Goal: Task Accomplishment & Management: Manage account settings

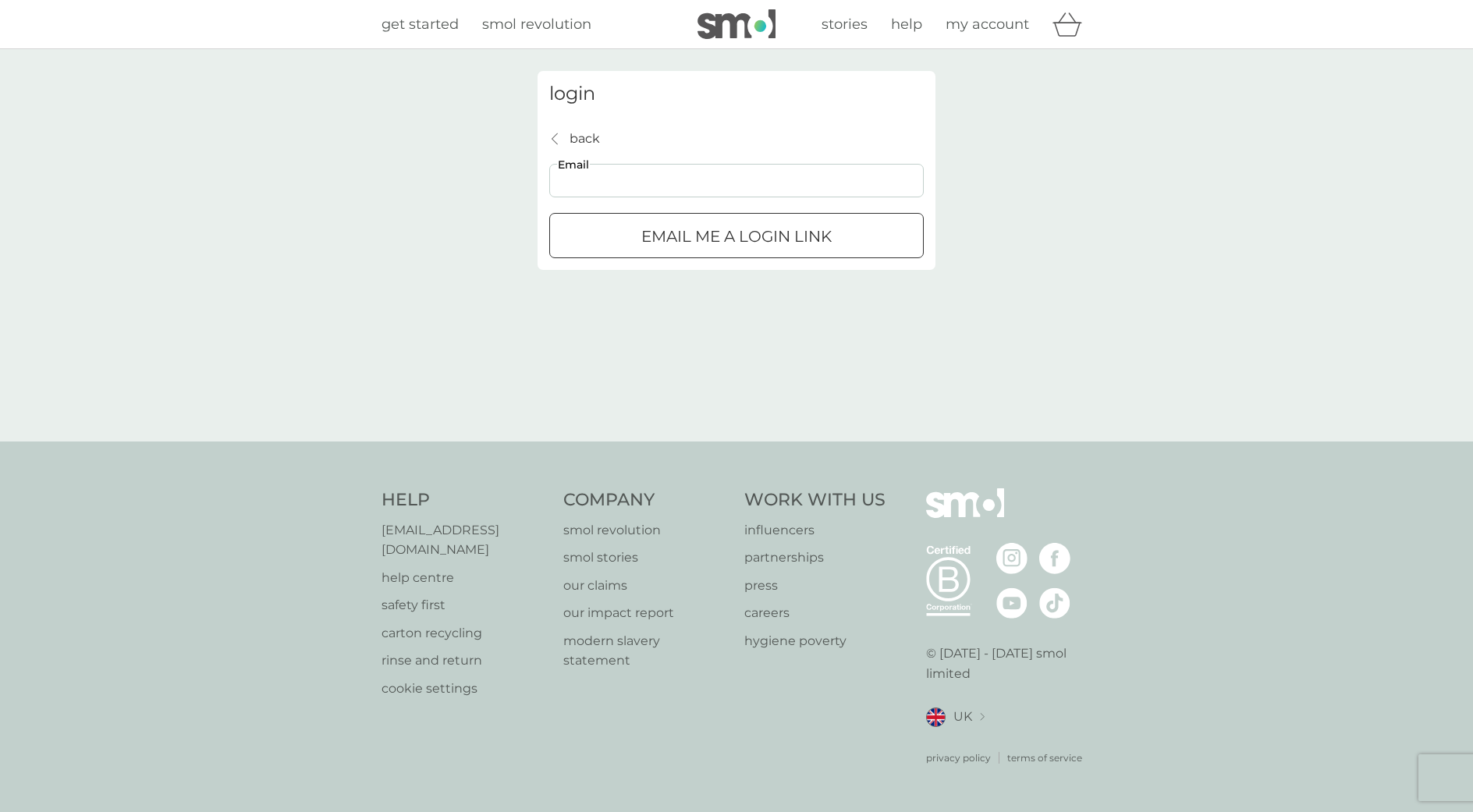
click at [612, 179] on input "Email" at bounding box center [737, 180] width 374 height 33
type input "[EMAIL_ADDRESS][DOMAIN_NAME]"
click at [665, 237] on p "Email me a login link" at bounding box center [736, 237] width 191 height 25
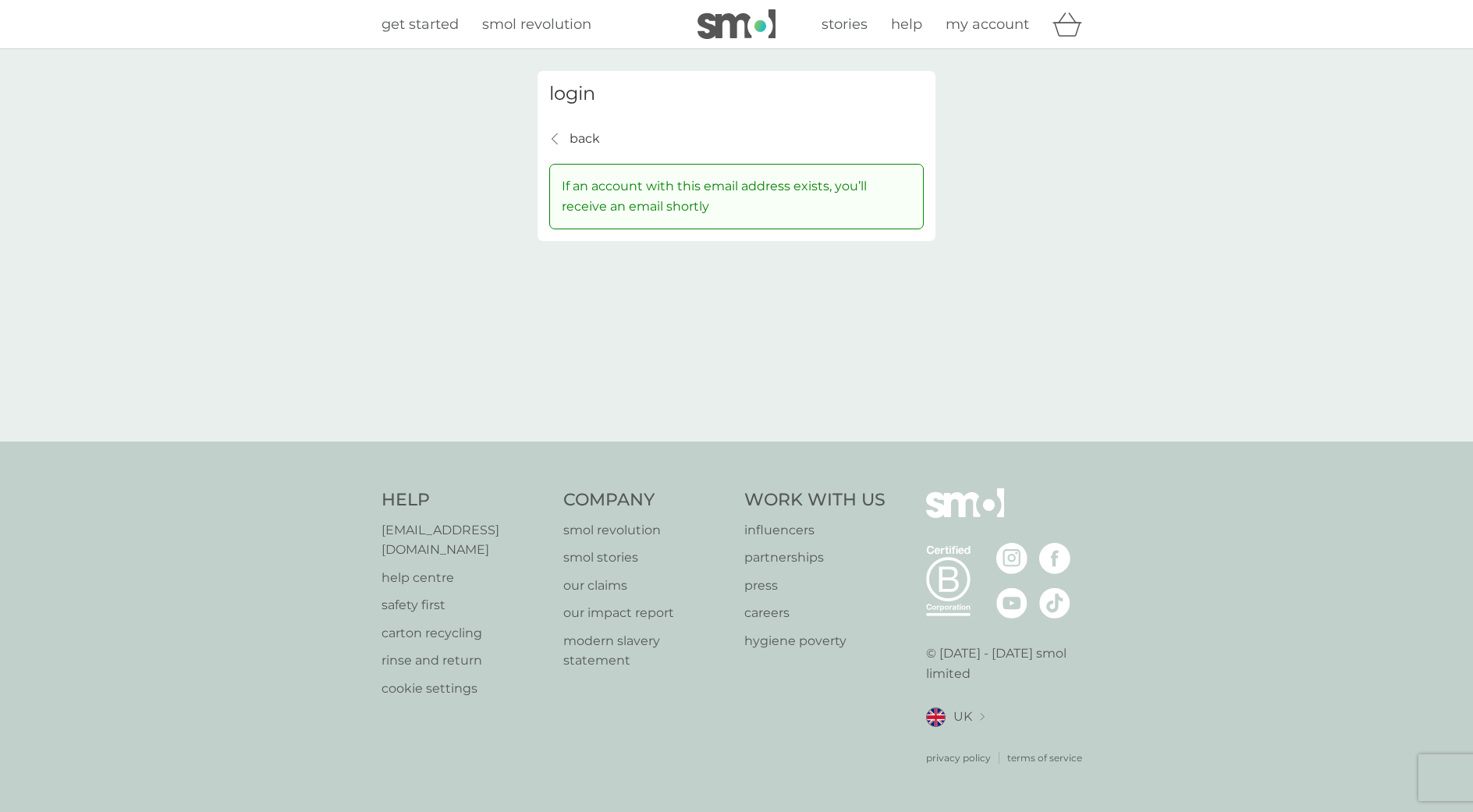
click at [977, 22] on span "my account" at bounding box center [987, 24] width 83 height 17
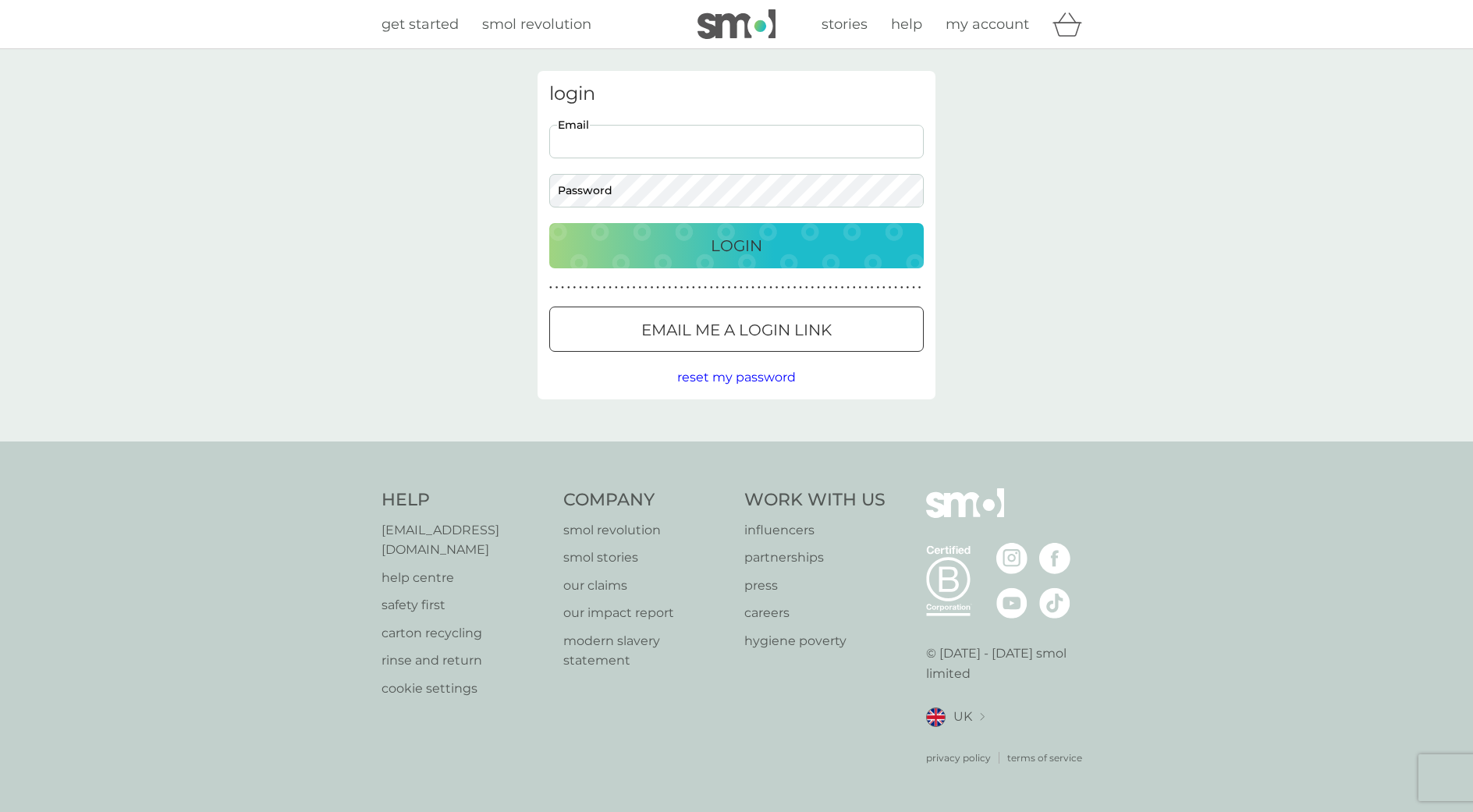
paste input "[EMAIL_ADDRESS][DOMAIN_NAME]"
type input "[EMAIL_ADDRESS][DOMAIN_NAME]"
click at [826, 240] on div "Login" at bounding box center [737, 246] width 344 height 25
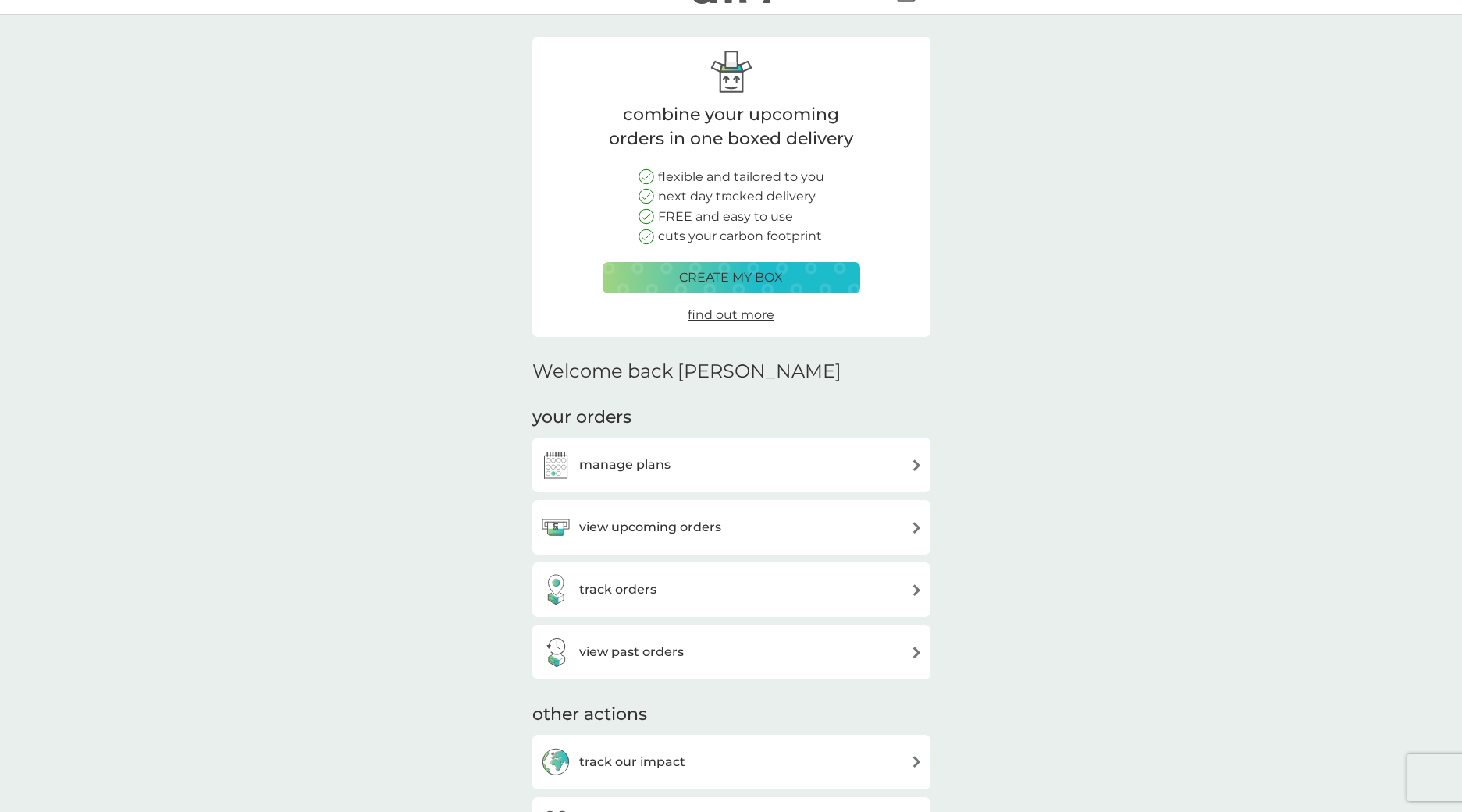
scroll to position [193, 0]
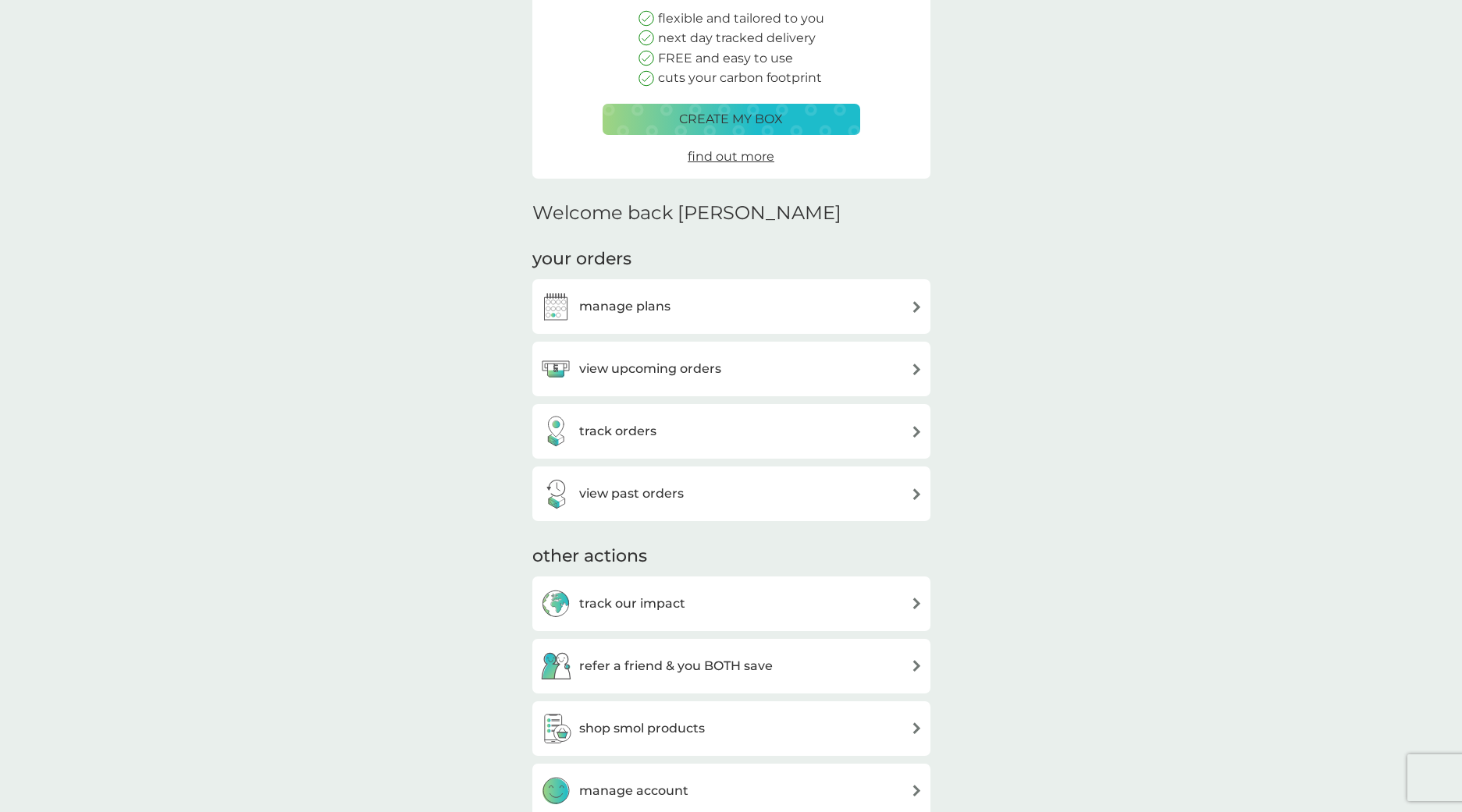
click at [698, 297] on div "manage plans" at bounding box center [731, 307] width 383 height 32
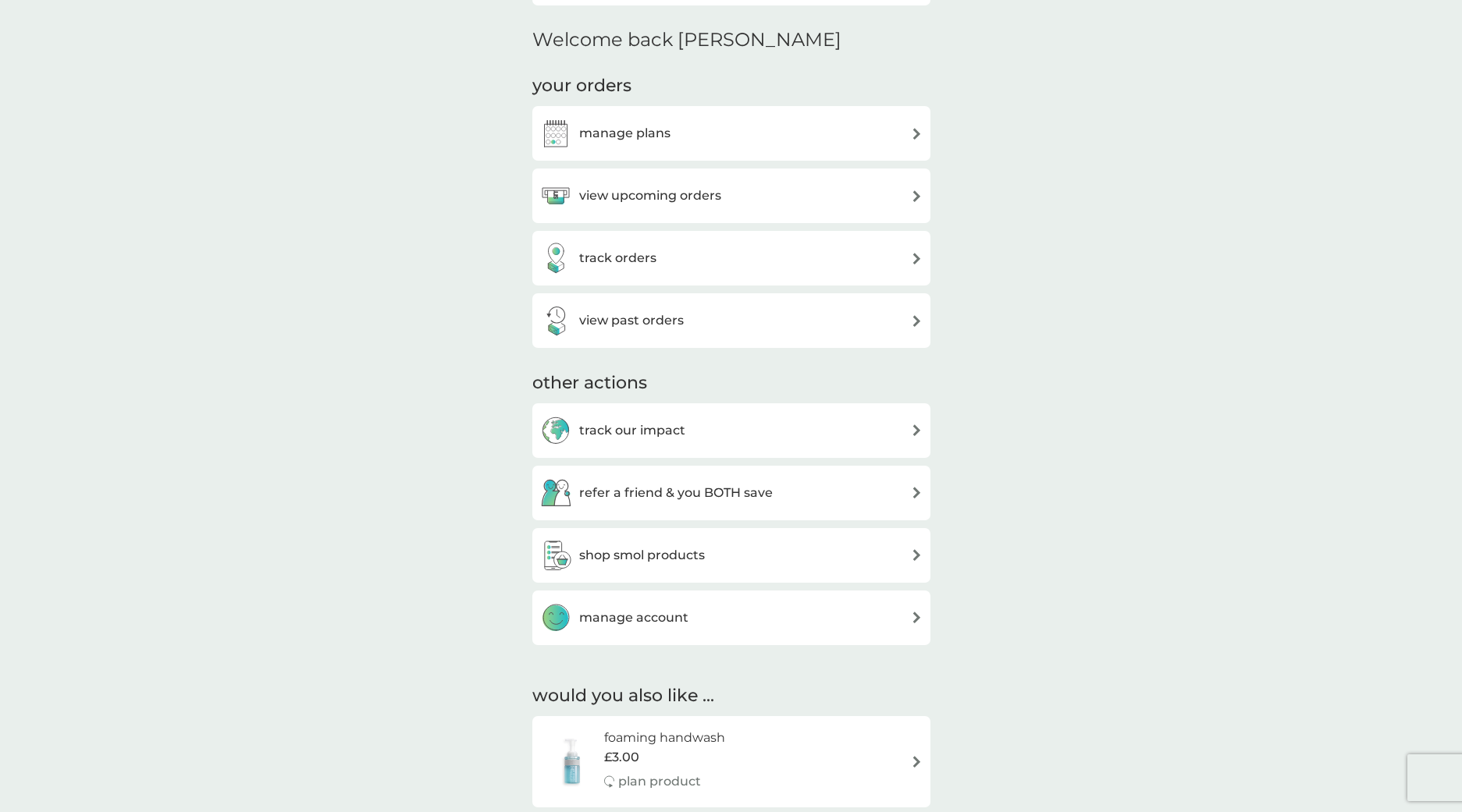
scroll to position [424, 0]
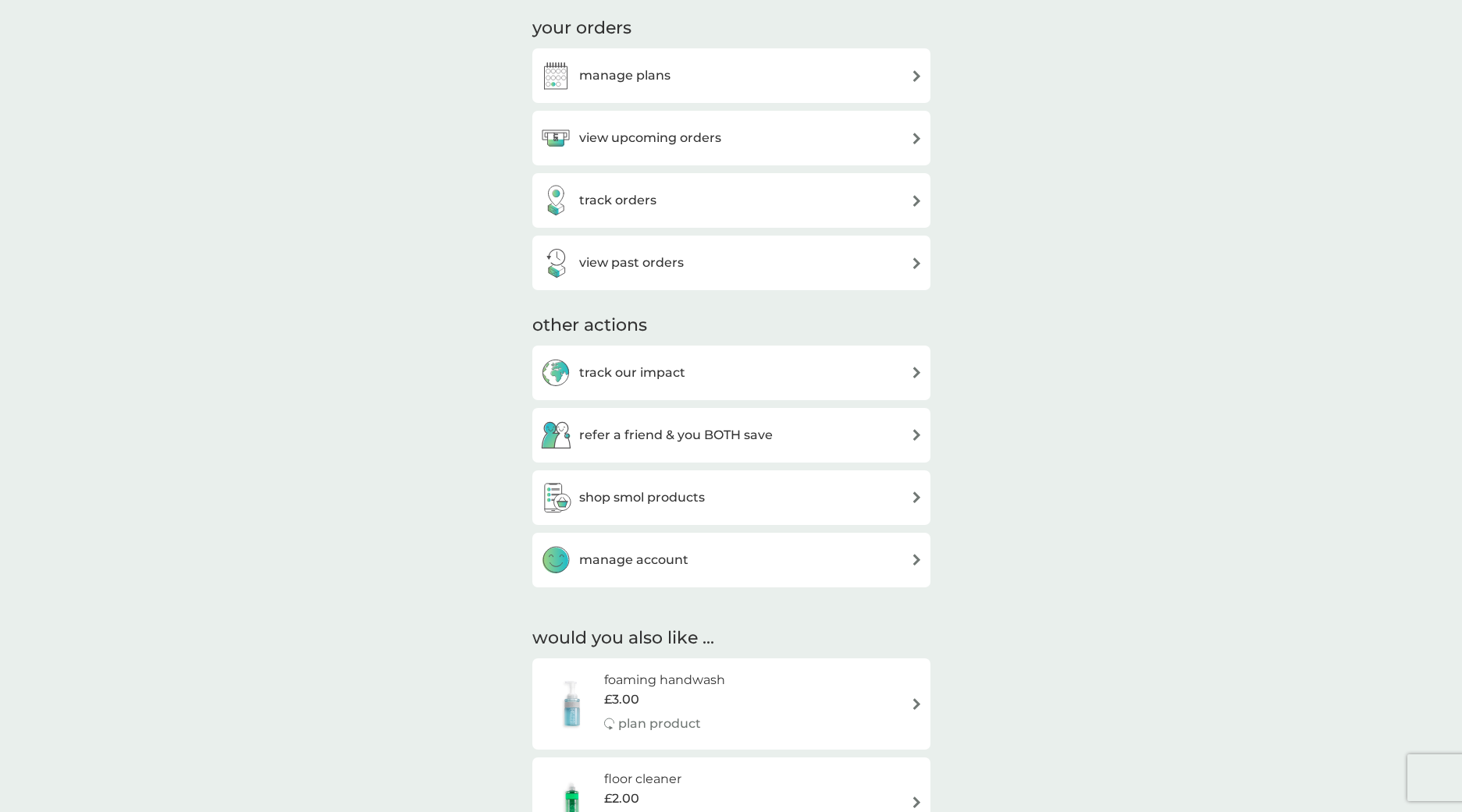
click at [867, 561] on div "manage account" at bounding box center [731, 560] width 383 height 32
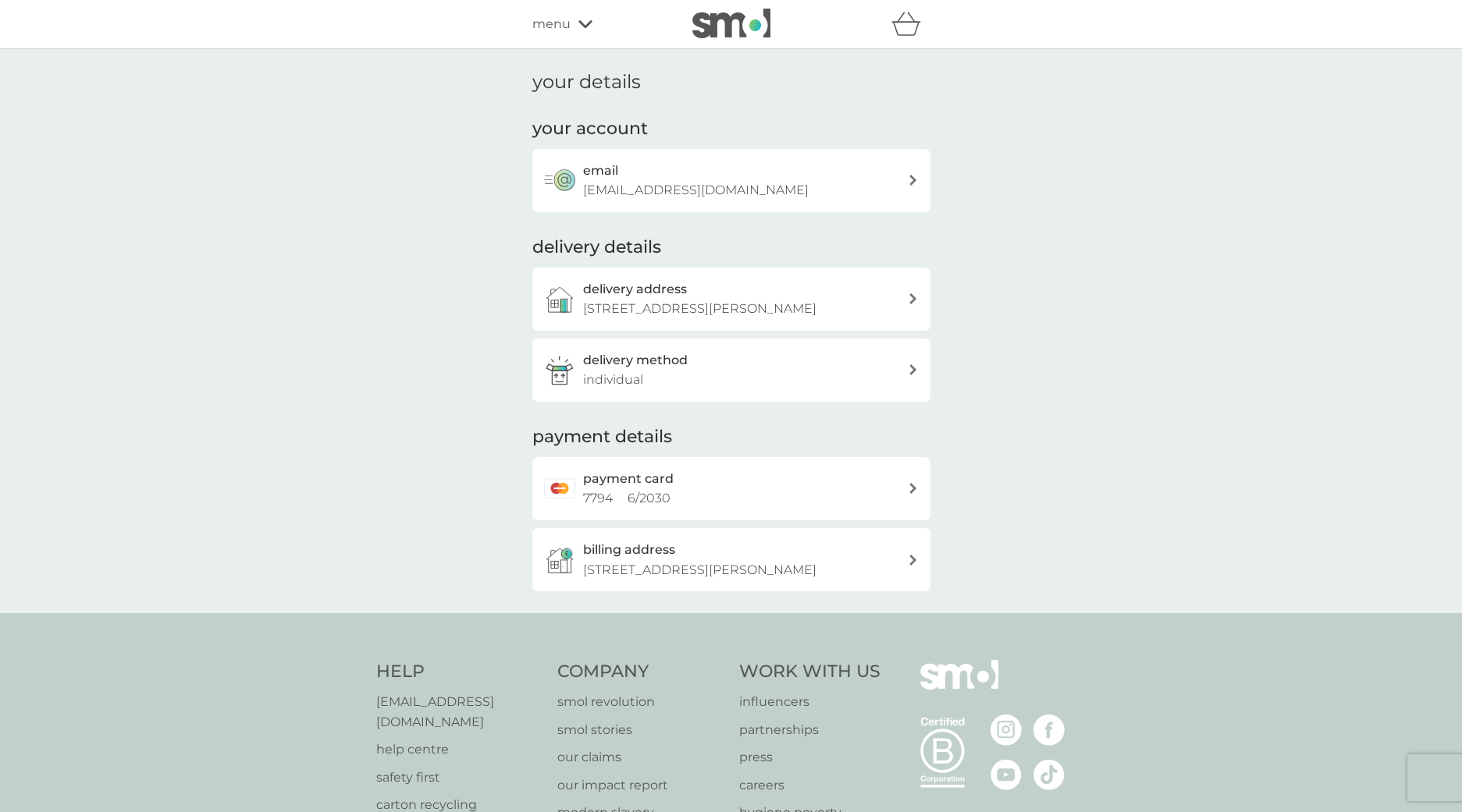
click at [774, 390] on div "delivery method individual" at bounding box center [745, 370] width 325 height 40
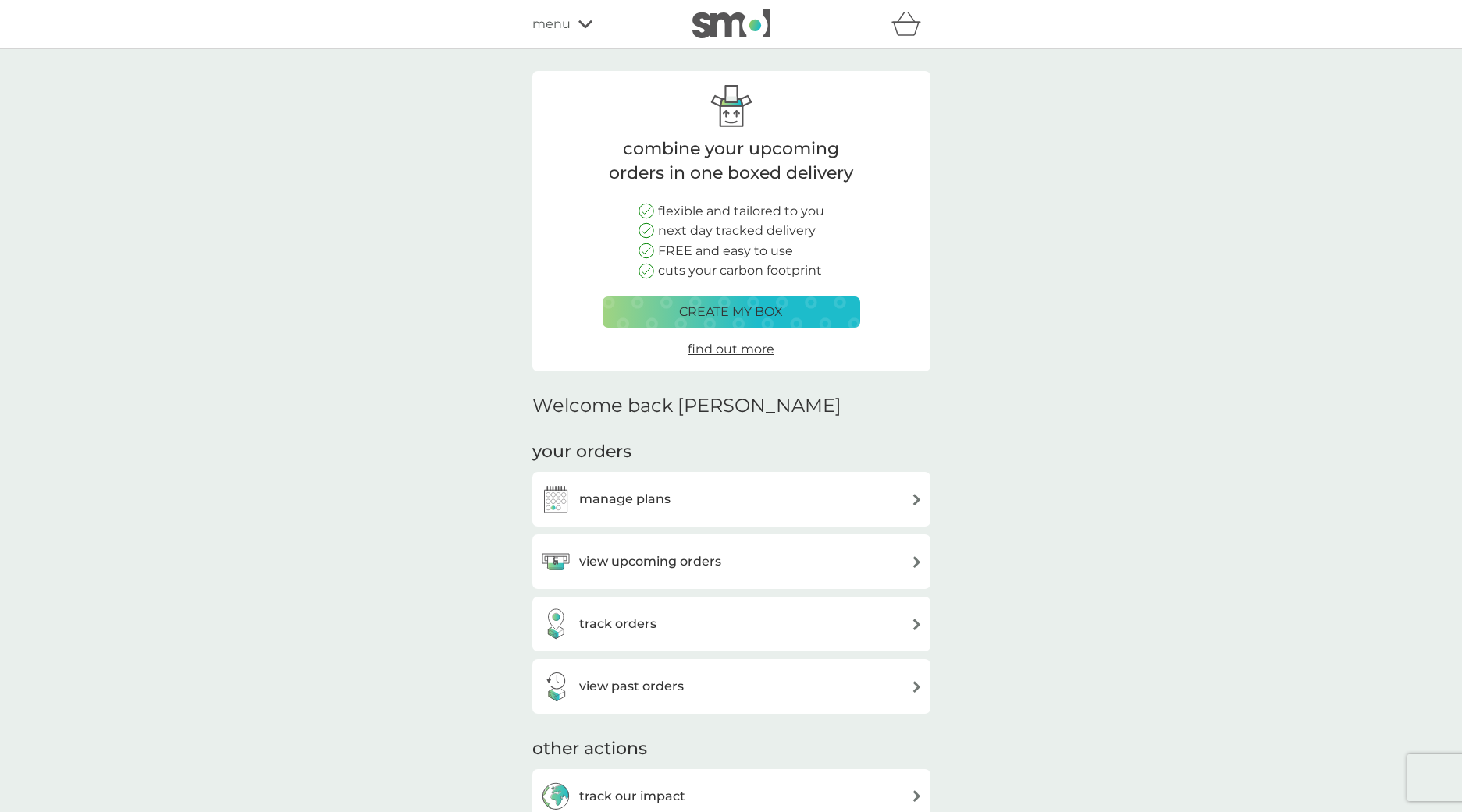
click at [713, 493] on div "manage plans" at bounding box center [731, 499] width 383 height 32
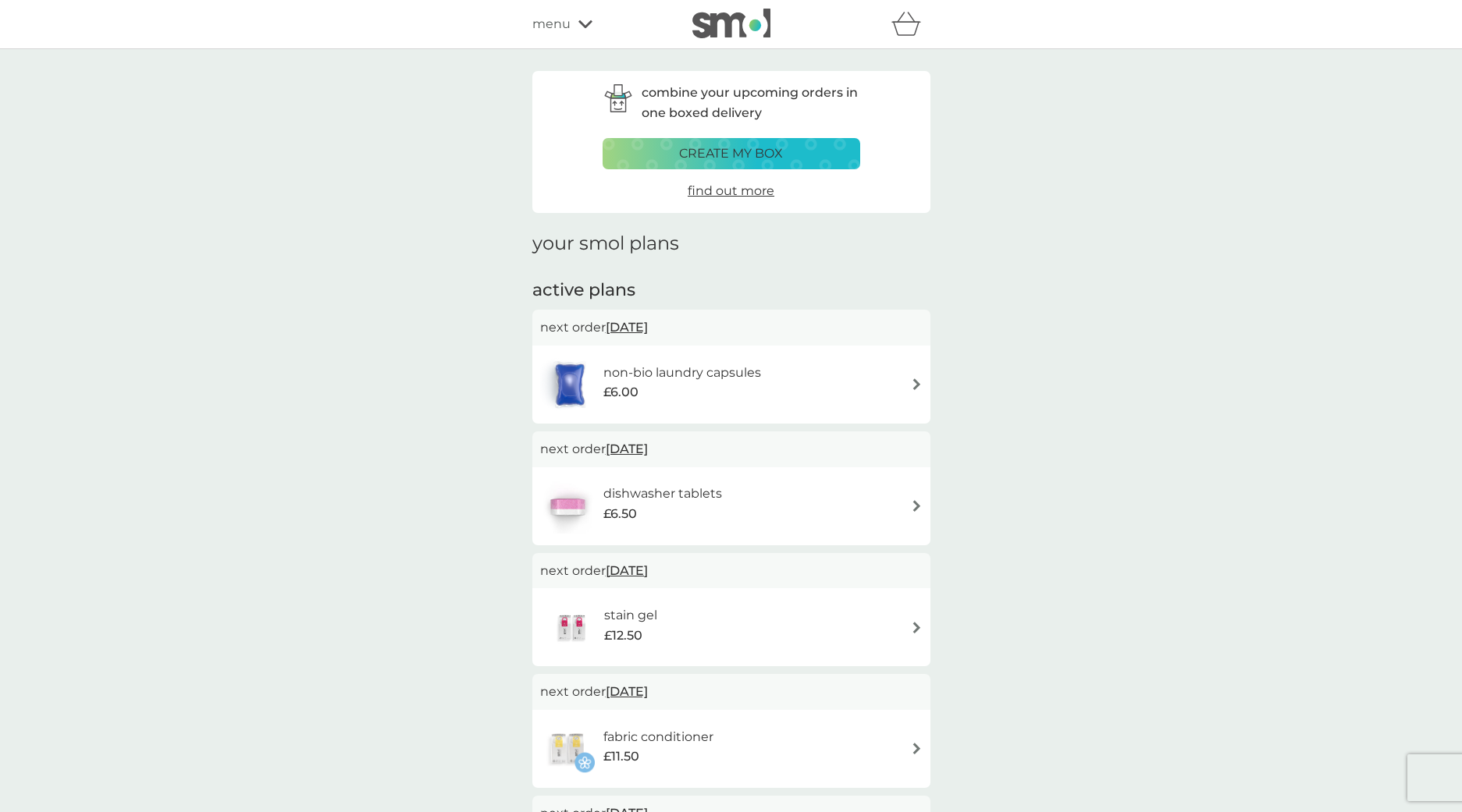
click at [818, 394] on div "non-bio laundry capsules £6.00" at bounding box center [731, 384] width 383 height 54
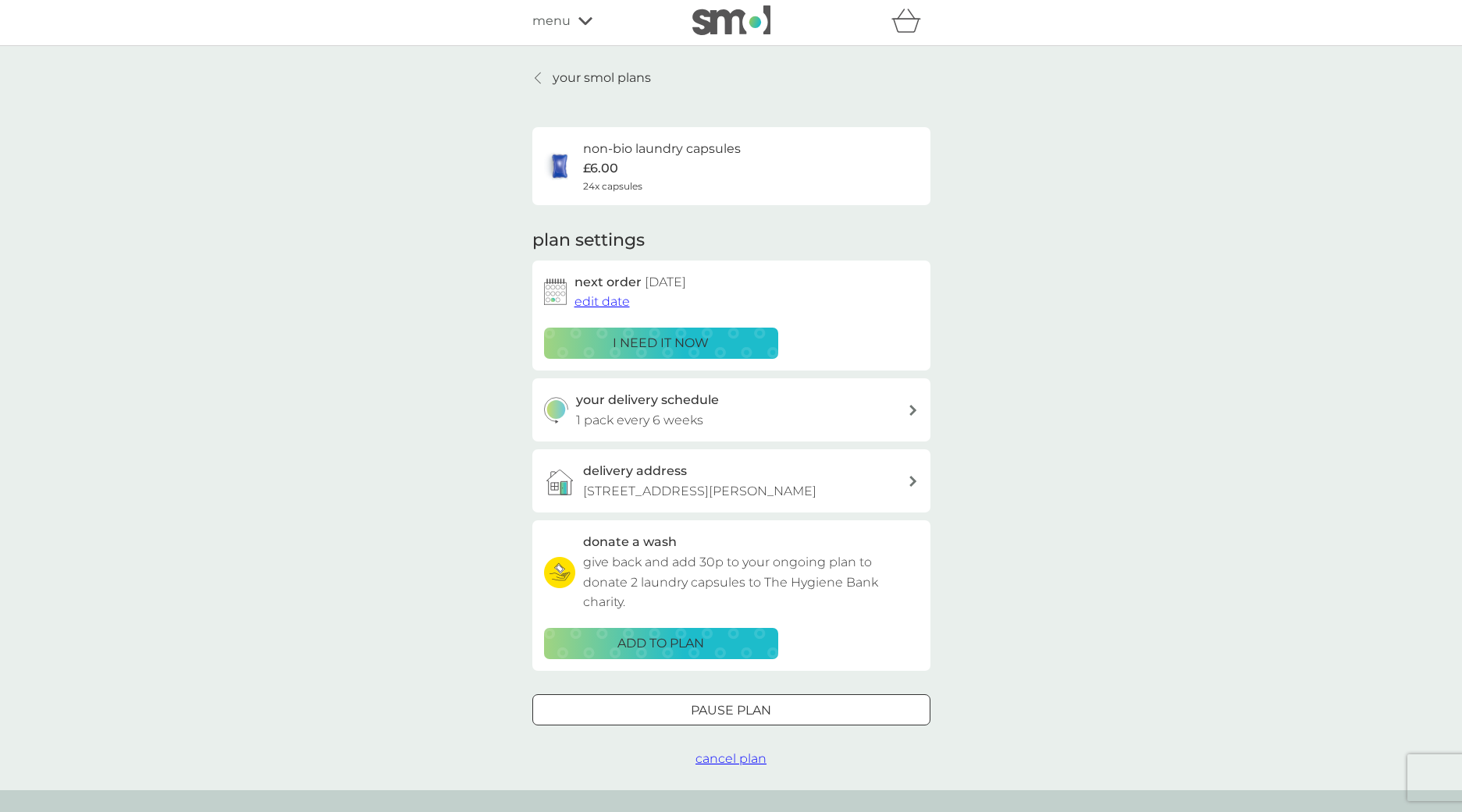
scroll to position [20, 0]
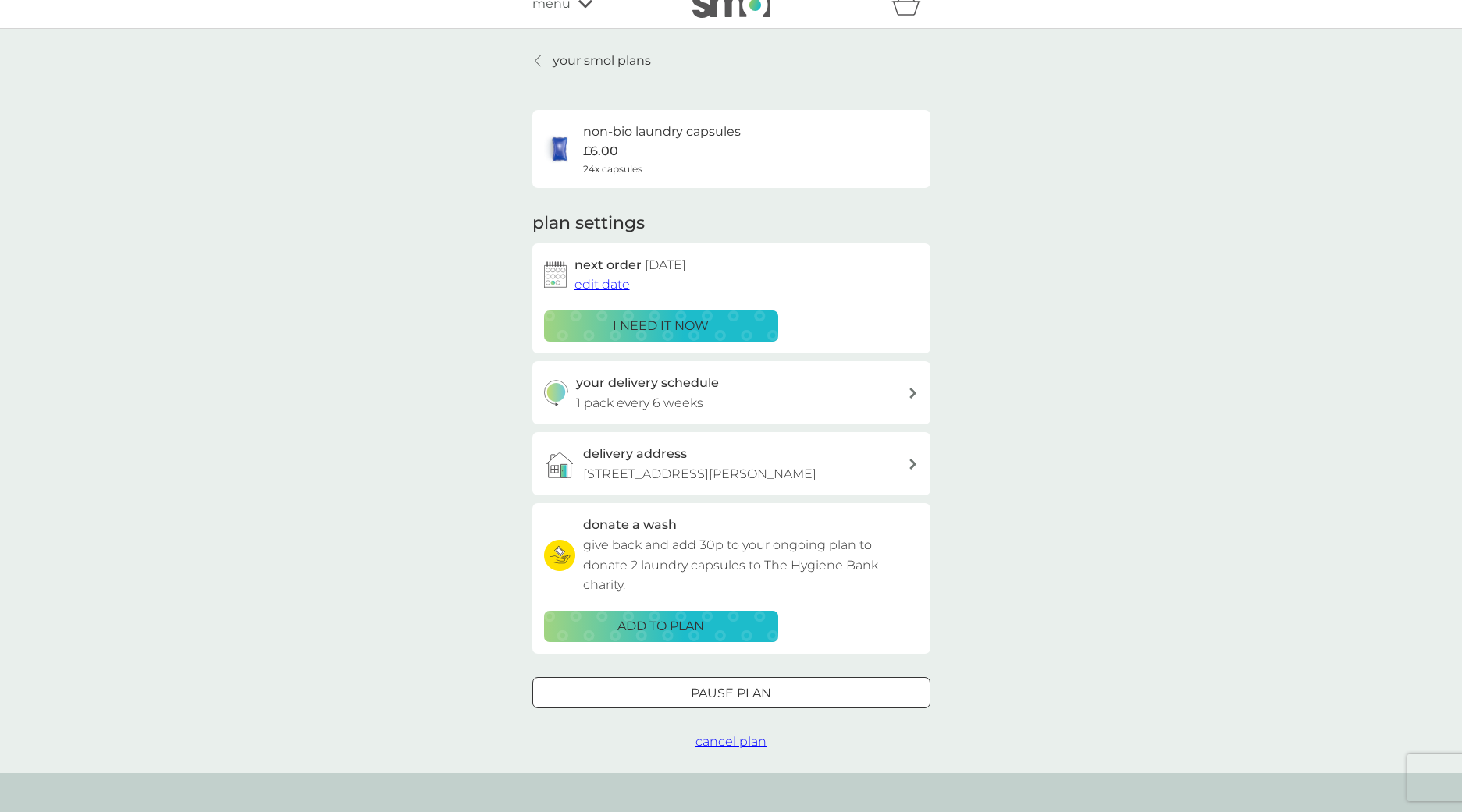
click at [736, 390] on div "your delivery schedule 1 pack every 6 weeks" at bounding box center [742, 392] width 332 height 40
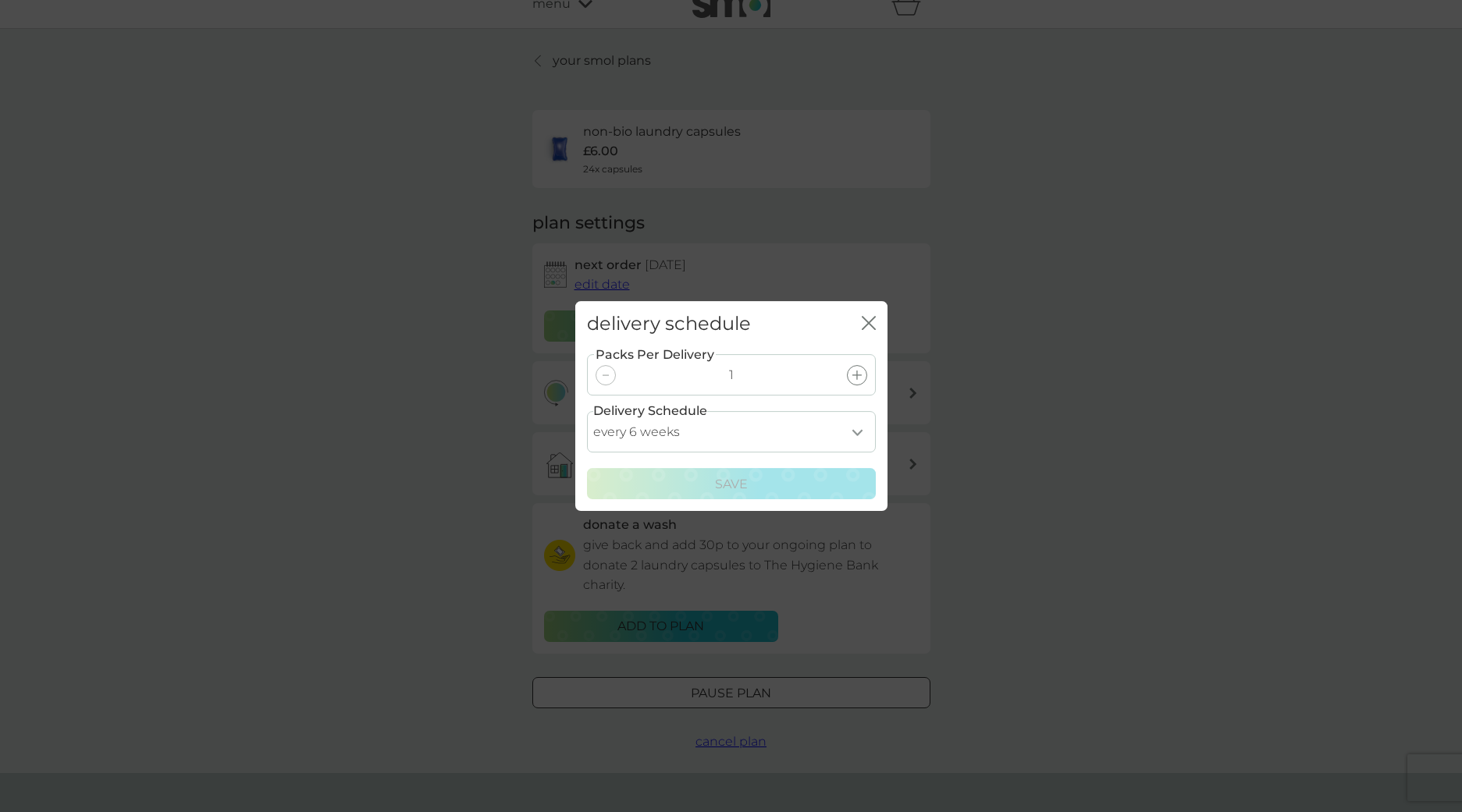
select select "35"
click at [787, 488] on div "Save" at bounding box center [731, 485] width 269 height 20
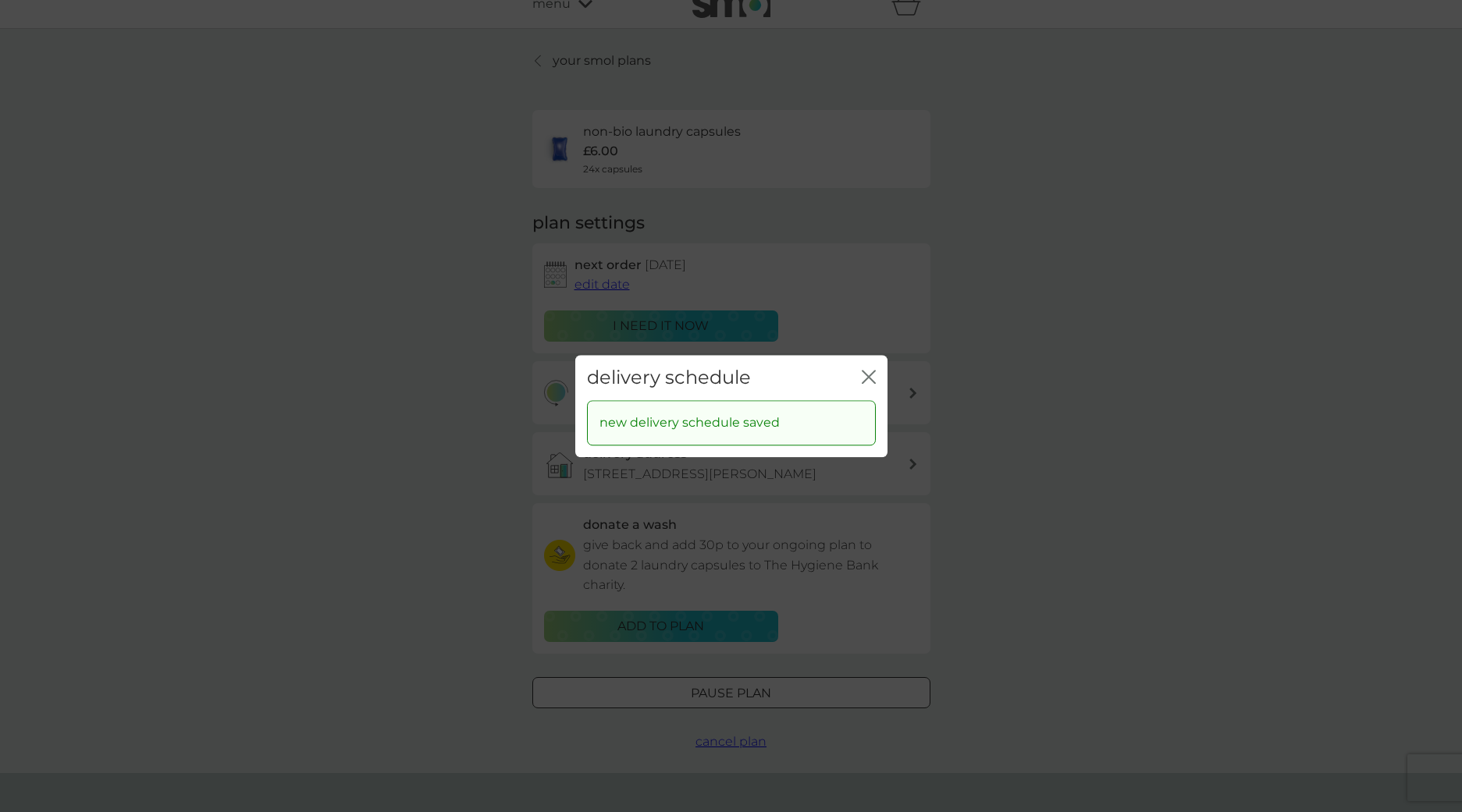
click at [865, 374] on icon "close" at bounding box center [866, 377] width 6 height 13
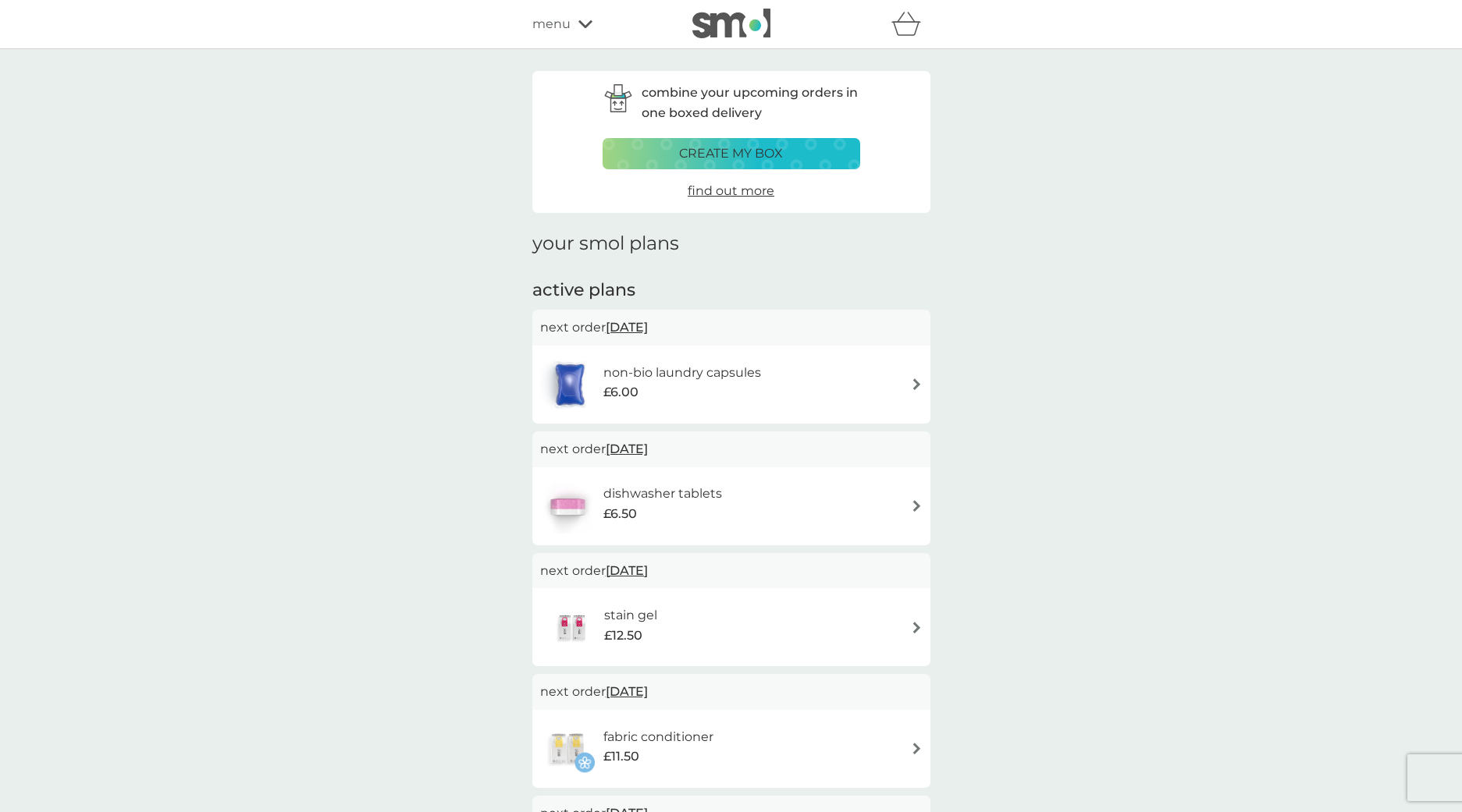
click at [726, 513] on div "dishwasher tablets £6.50" at bounding box center [670, 505] width 134 height 43
click at [612, 626] on span "£12.50" at bounding box center [623, 636] width 38 height 20
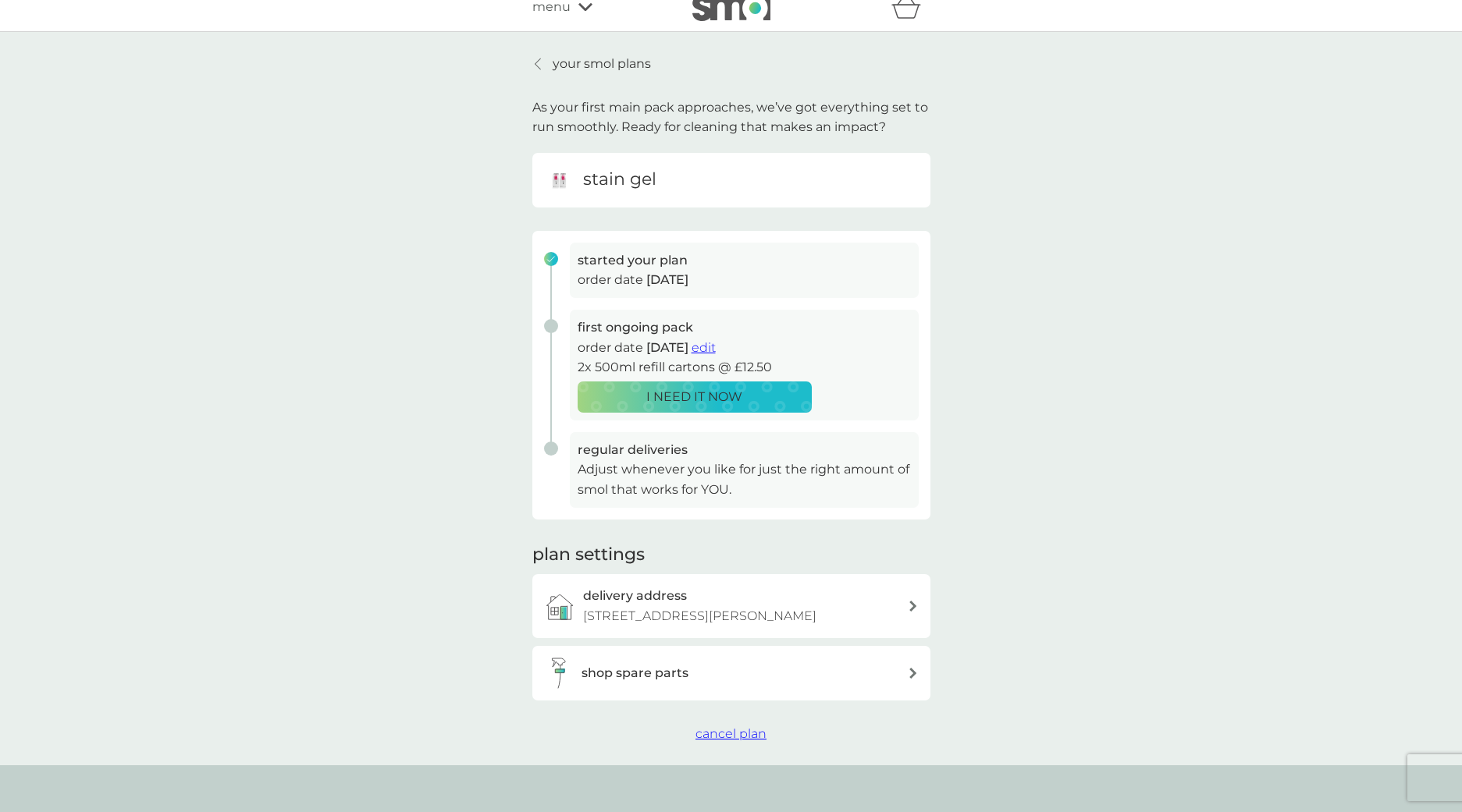
scroll to position [81, 0]
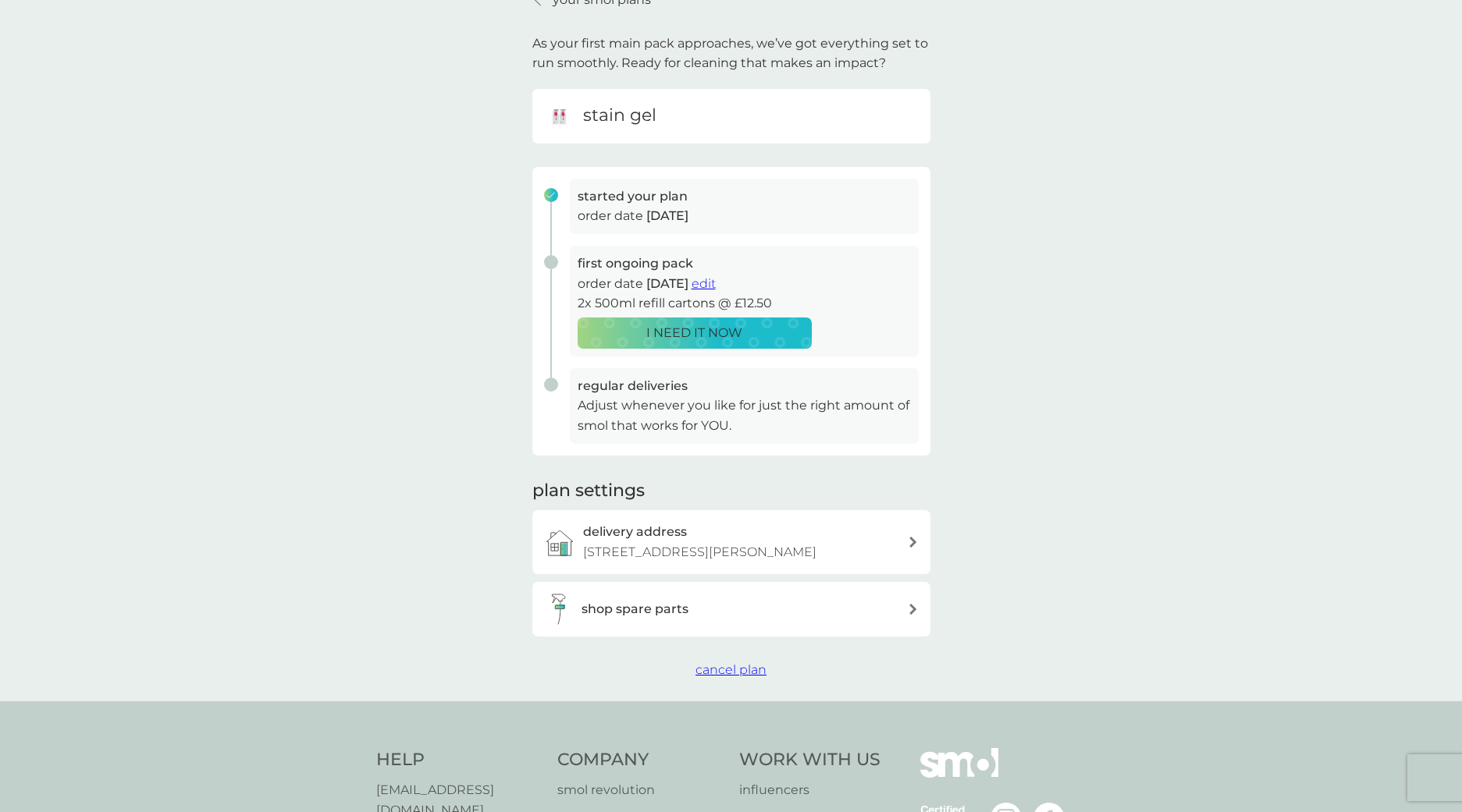
click at [736, 677] on span "cancel plan" at bounding box center [731, 670] width 71 height 14
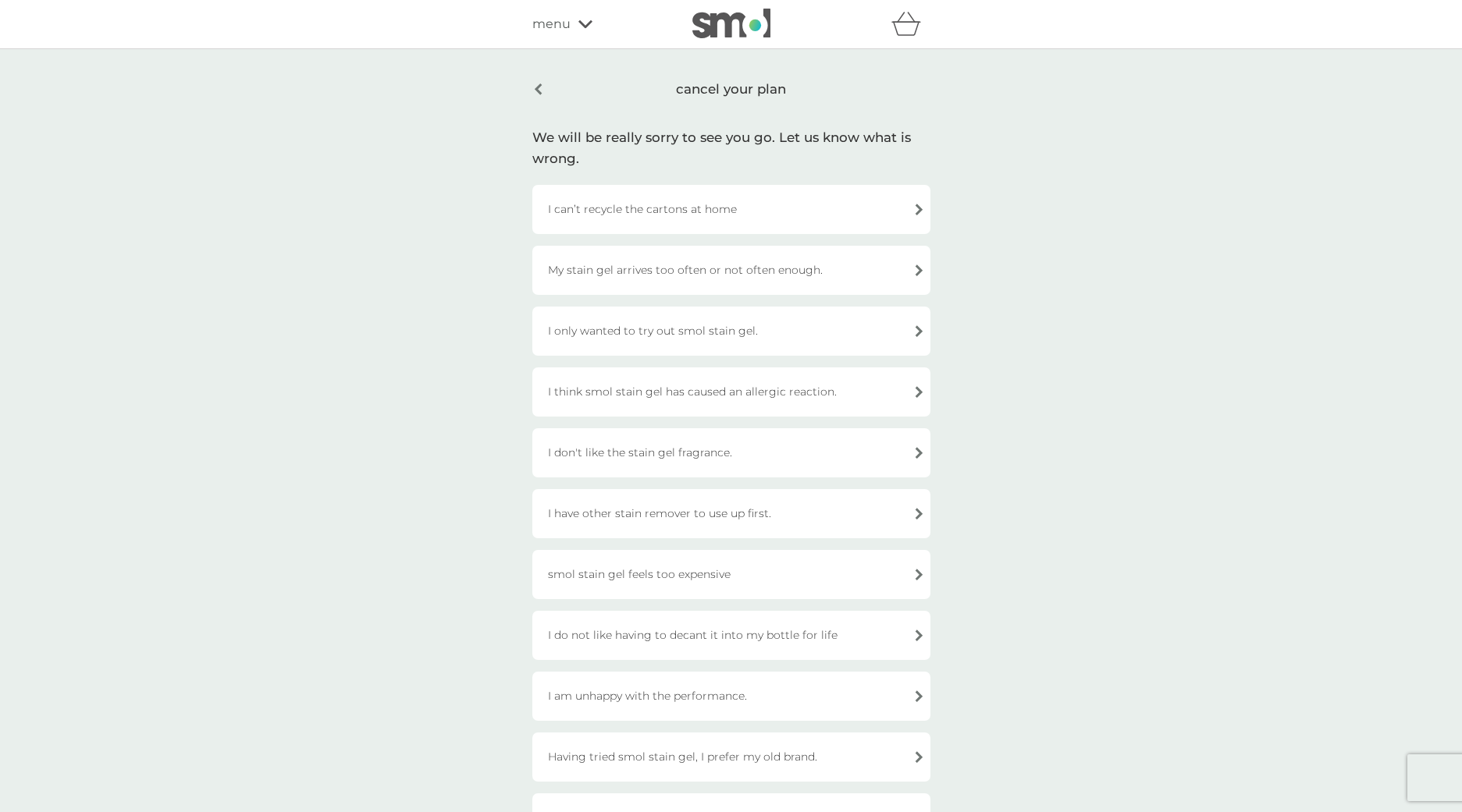
click at [787, 510] on div "I have other stain remover to use up first." at bounding box center [732, 514] width 398 height 49
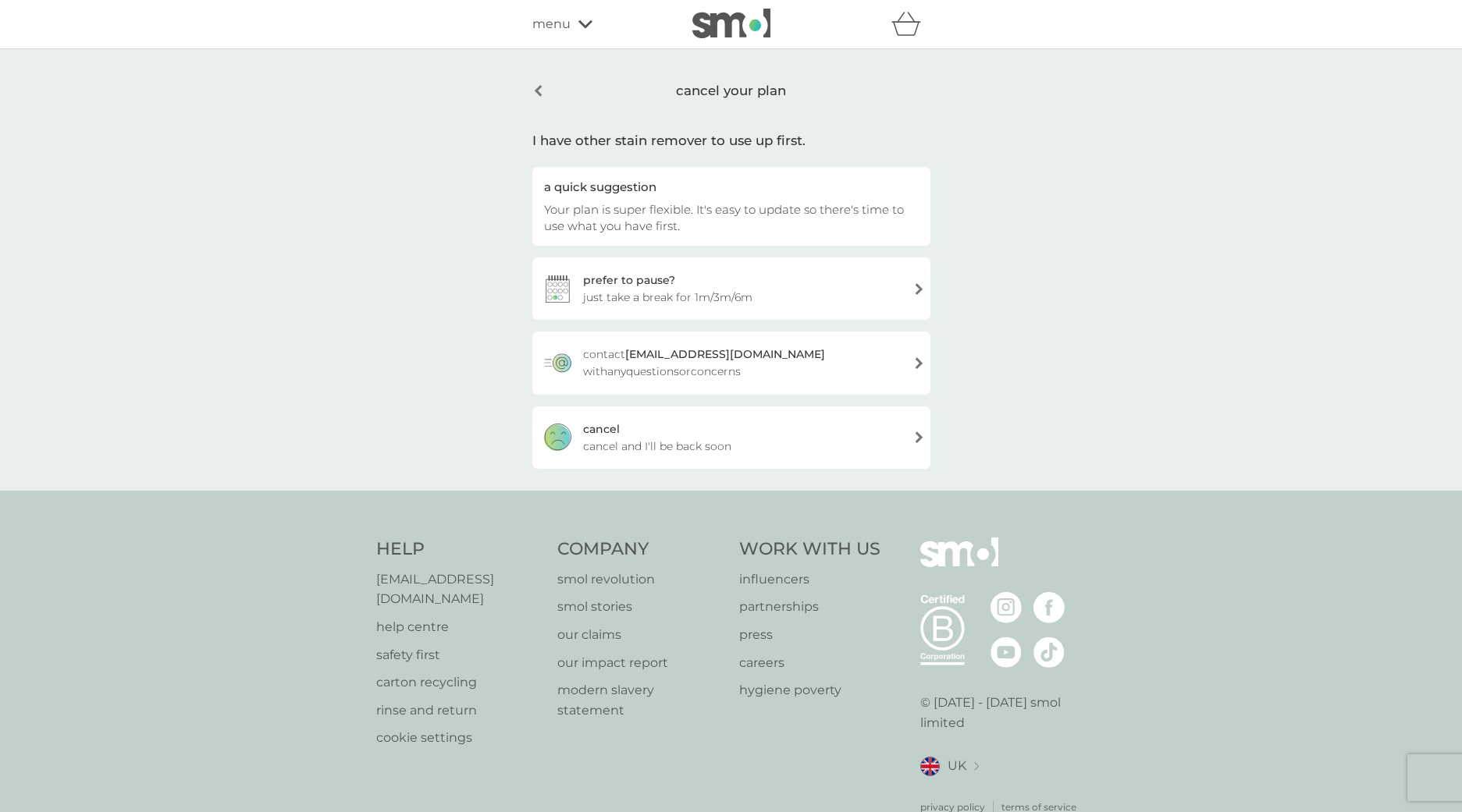
click at [630, 433] on div "cancel cancel and I'll be back soon" at bounding box center [732, 438] width 398 height 62
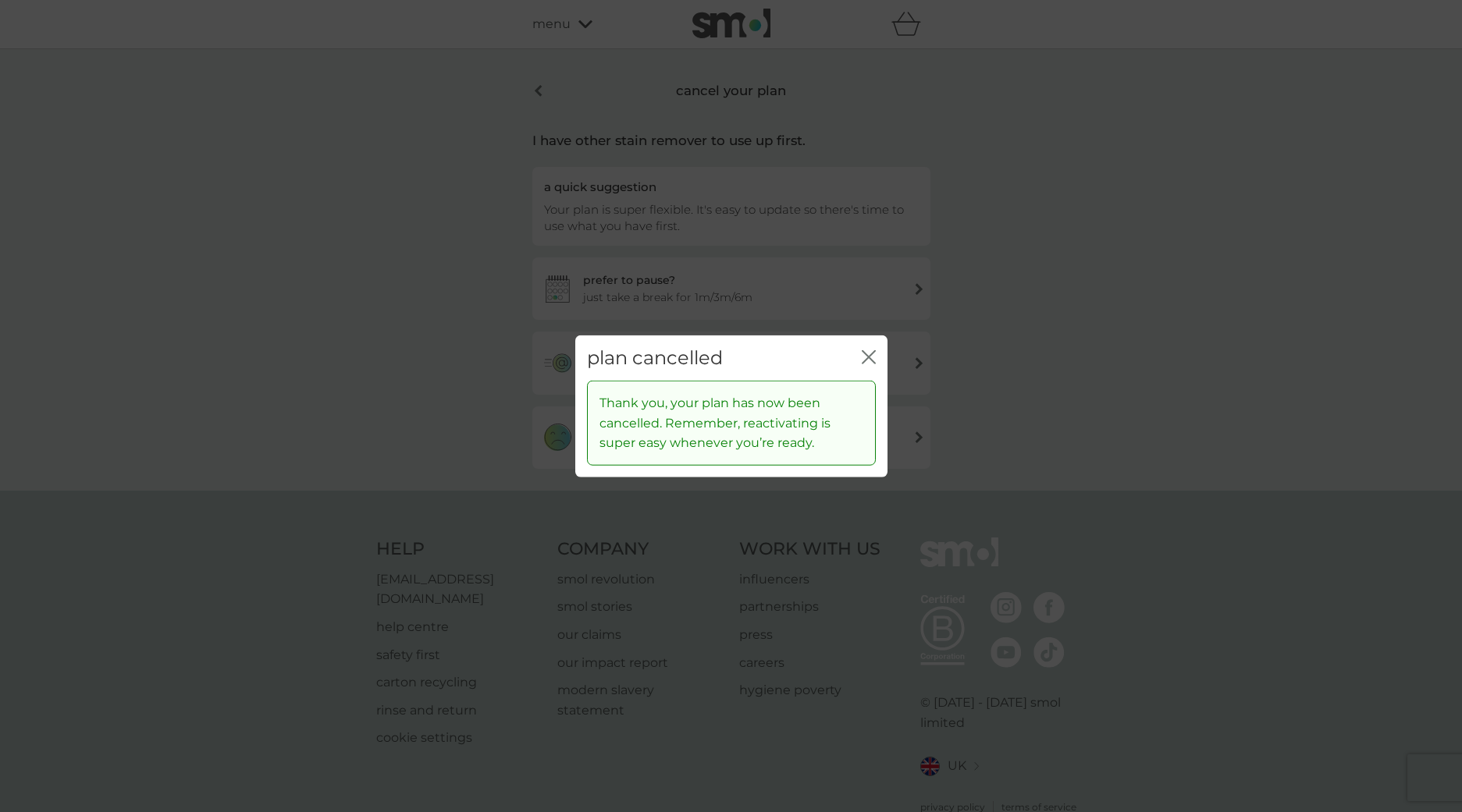
click at [869, 356] on icon "close" at bounding box center [871, 356] width 6 height 13
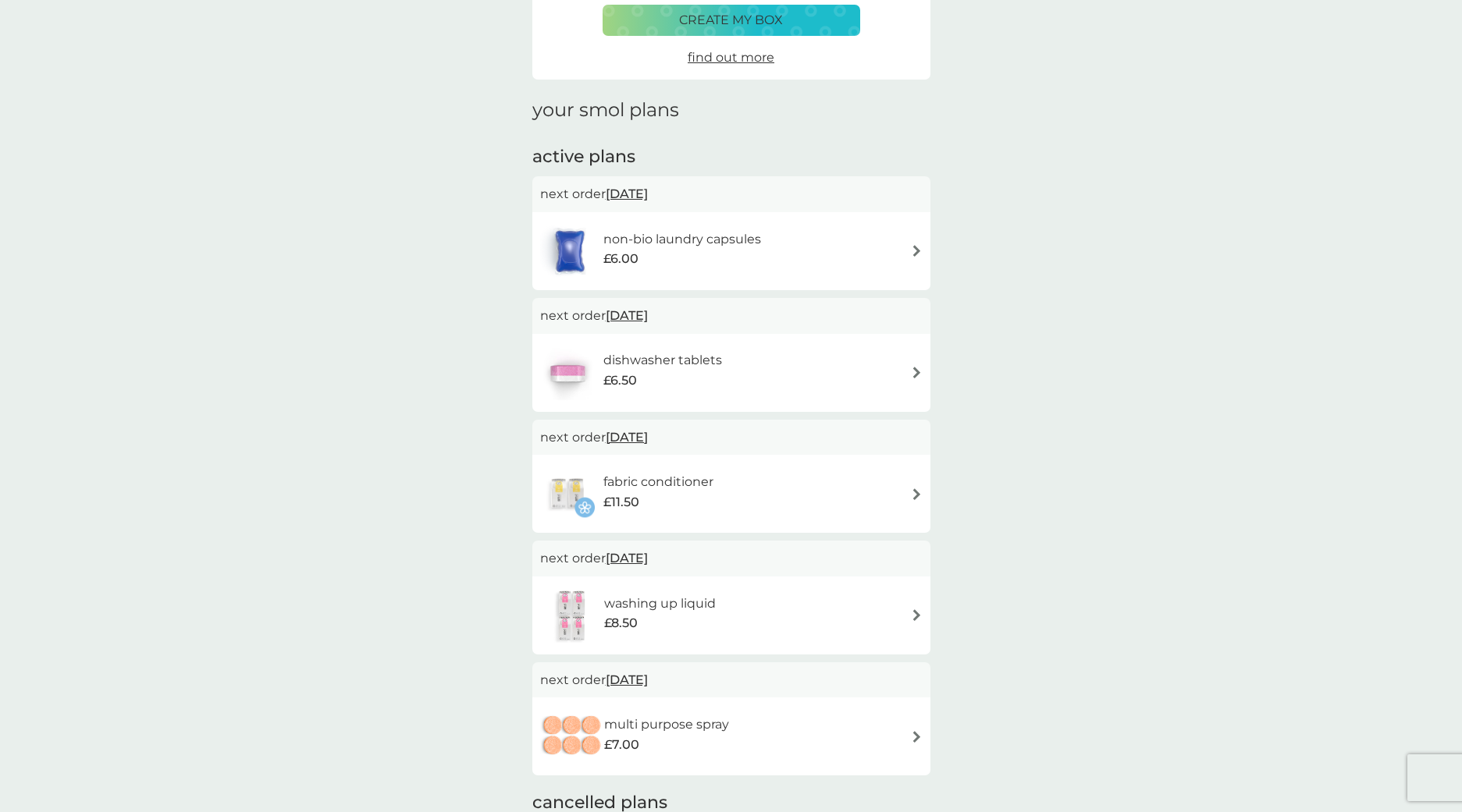
scroll to position [146, 0]
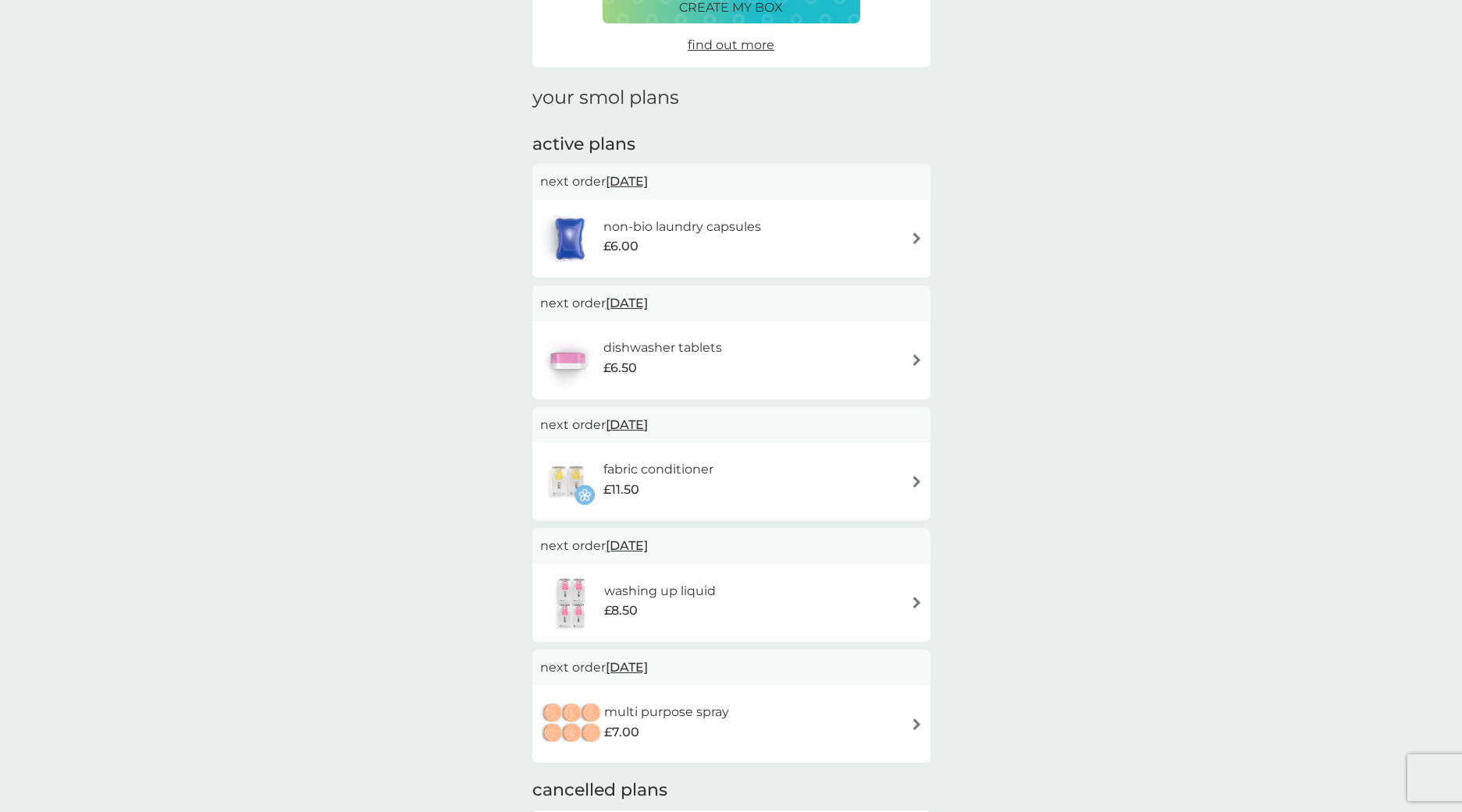
click at [852, 595] on div "washing up liquid £8.50" at bounding box center [731, 603] width 383 height 54
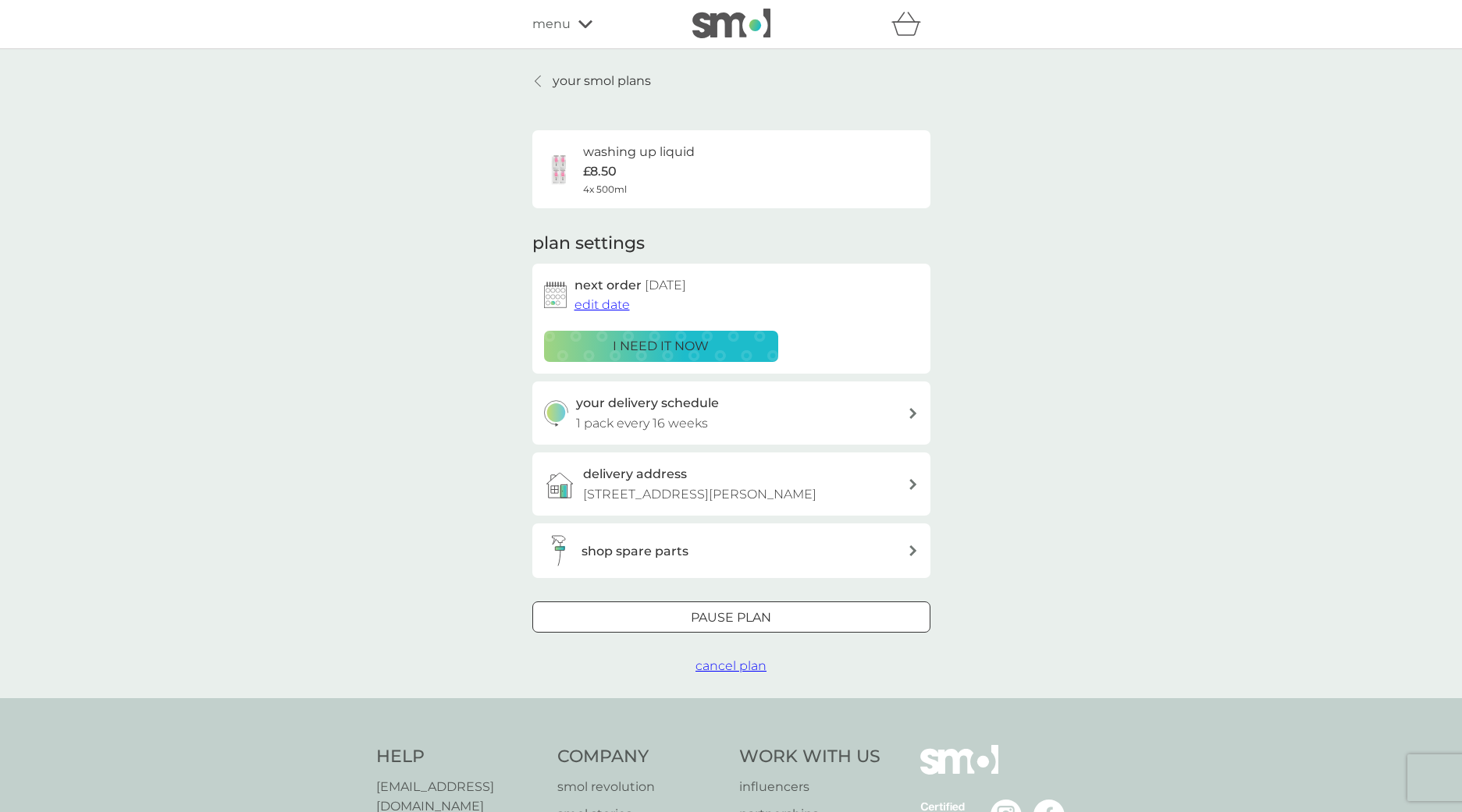
click at [712, 674] on span "cancel plan" at bounding box center [731, 666] width 71 height 14
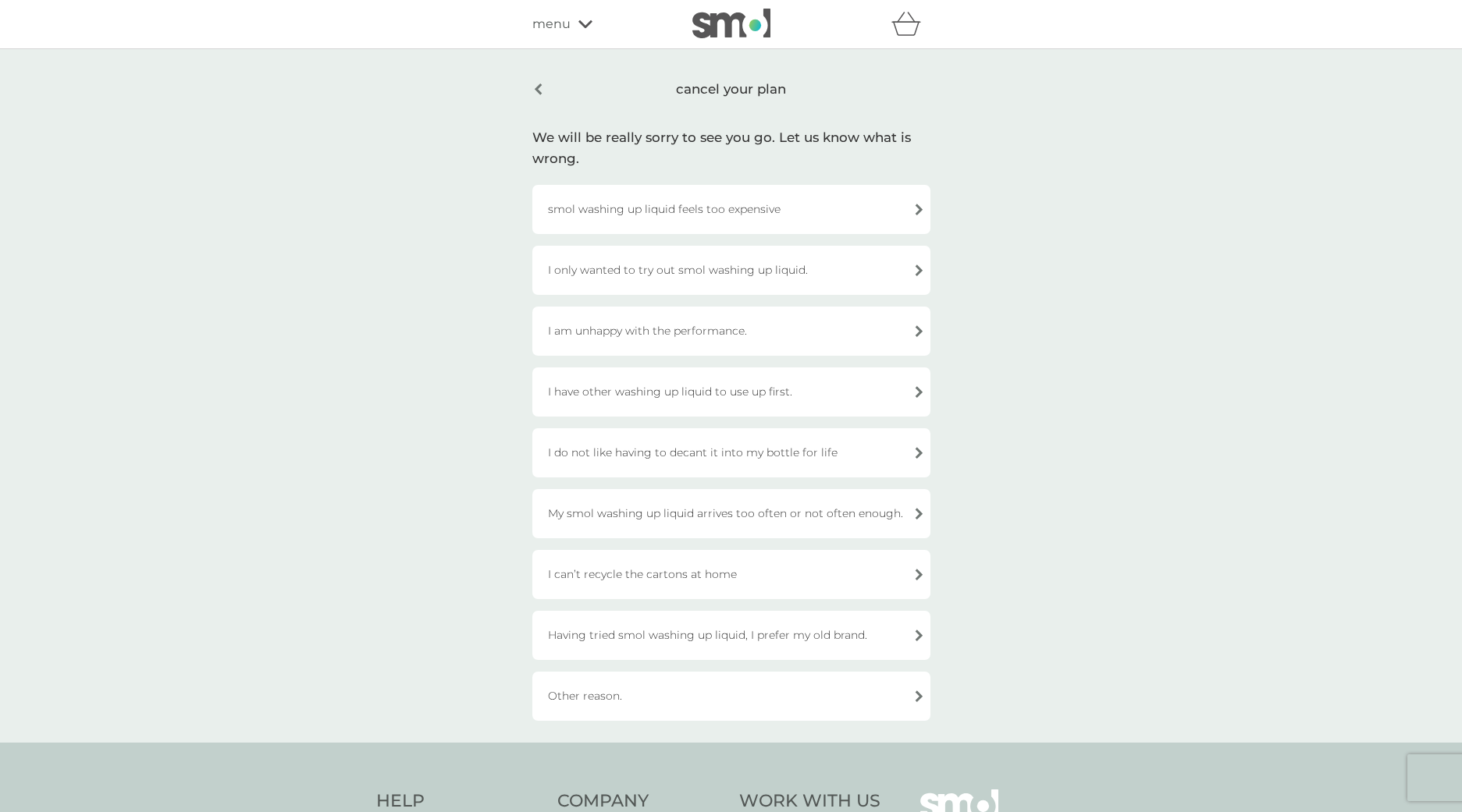
click at [721, 509] on div "My smol washing up liquid arrives too often or not often enough." at bounding box center [732, 514] width 398 height 49
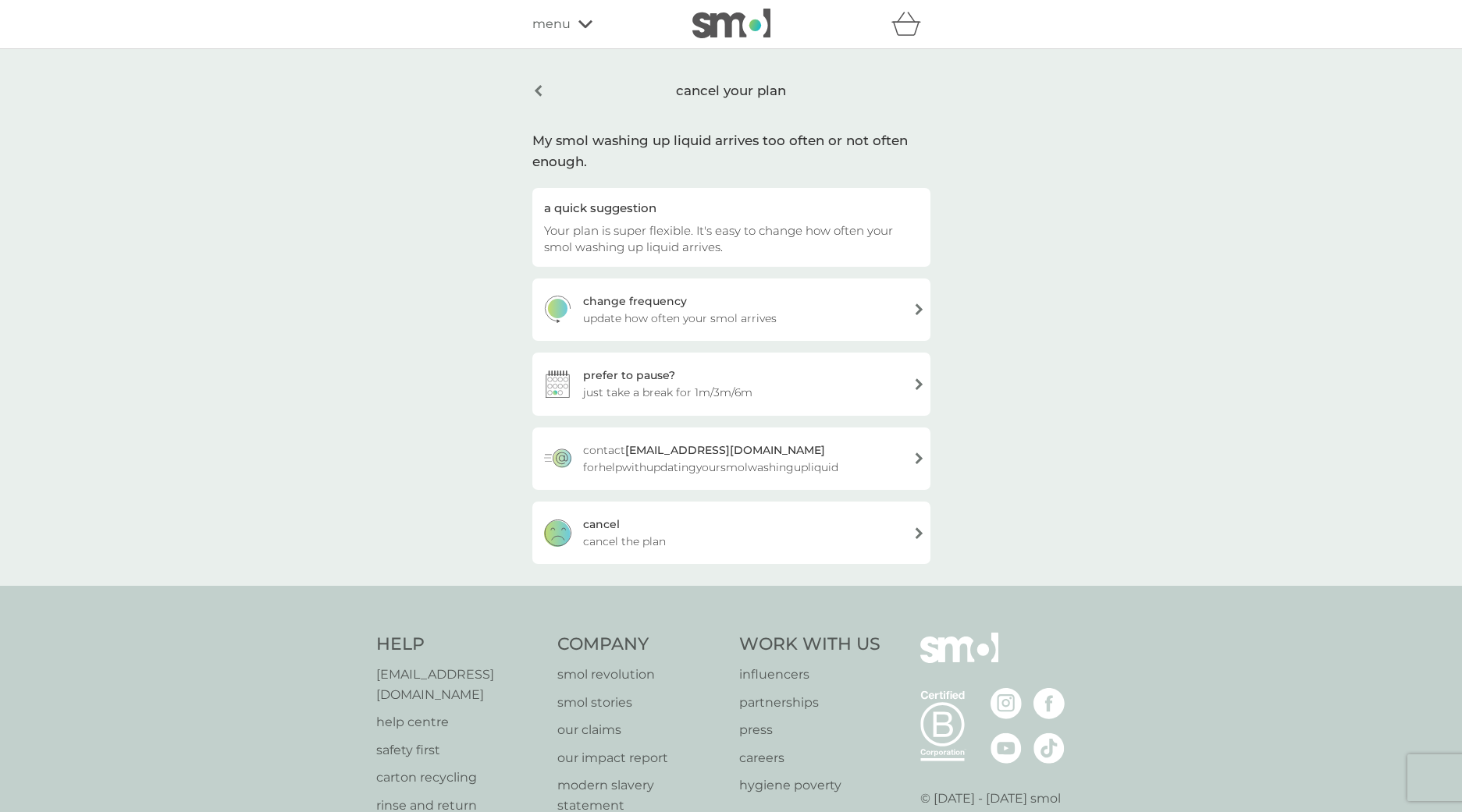
click at [734, 538] on div "cancel cancel the plan" at bounding box center [732, 533] width 398 height 62
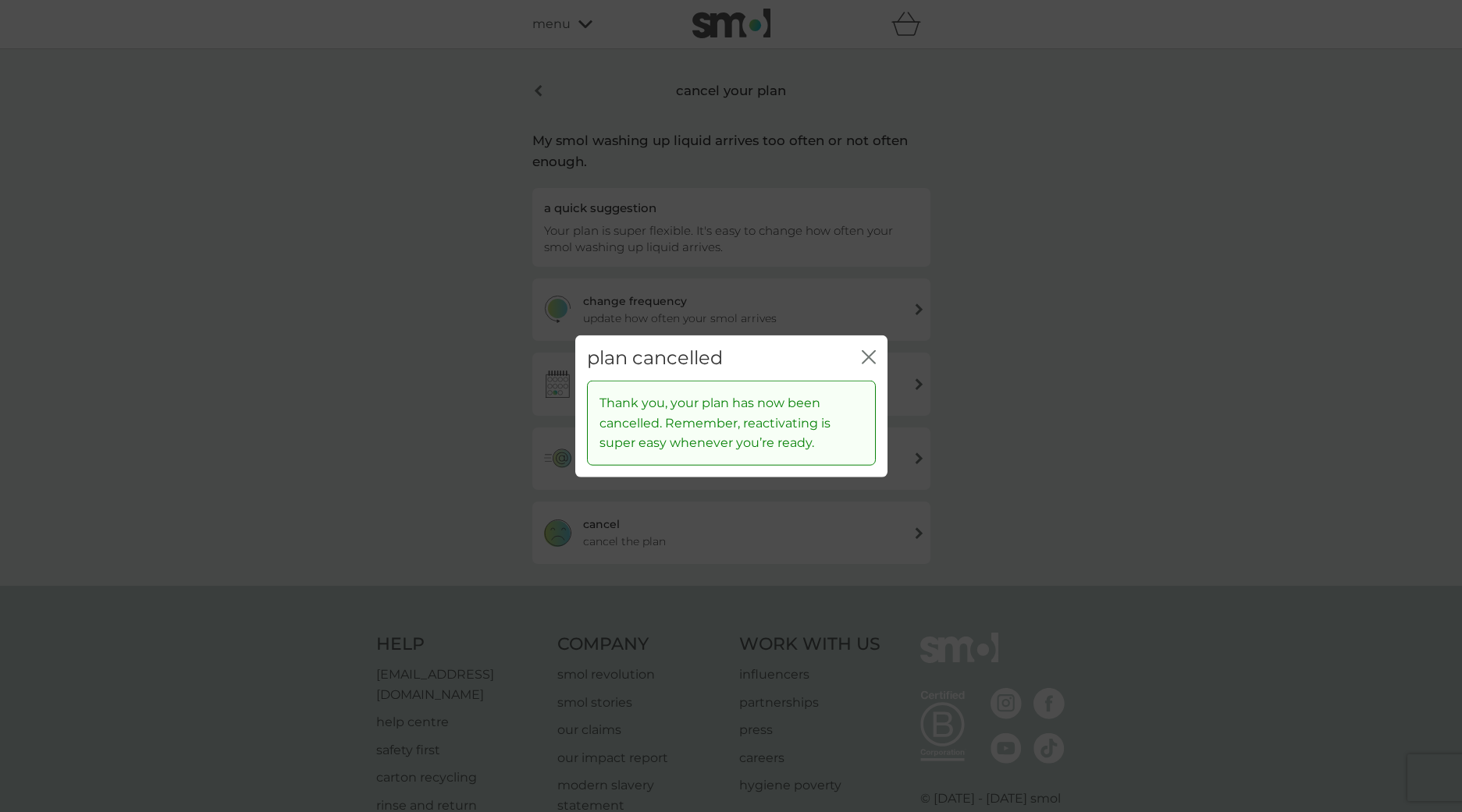
click at [869, 355] on icon "close" at bounding box center [869, 357] width 14 height 14
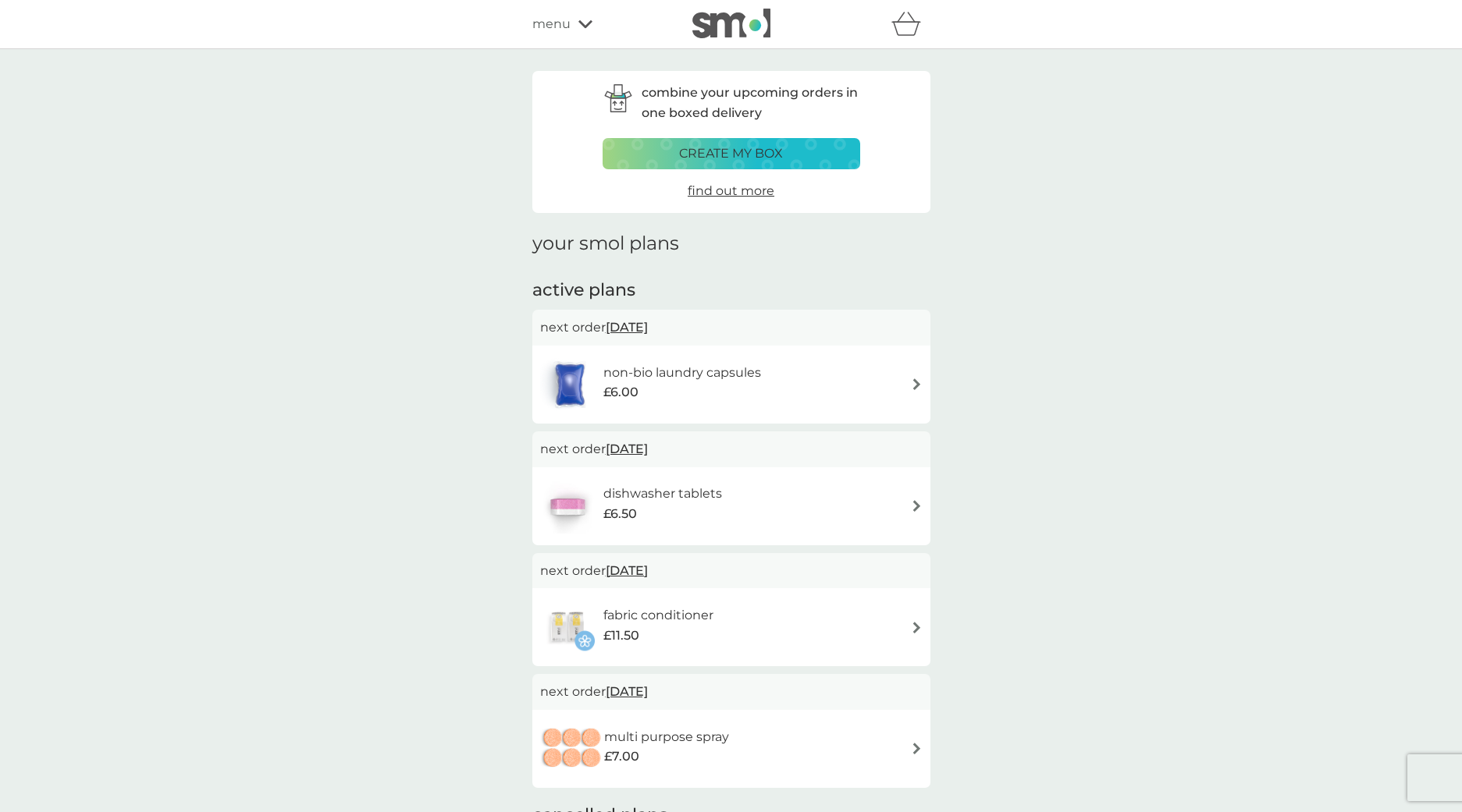
scroll to position [32, 0]
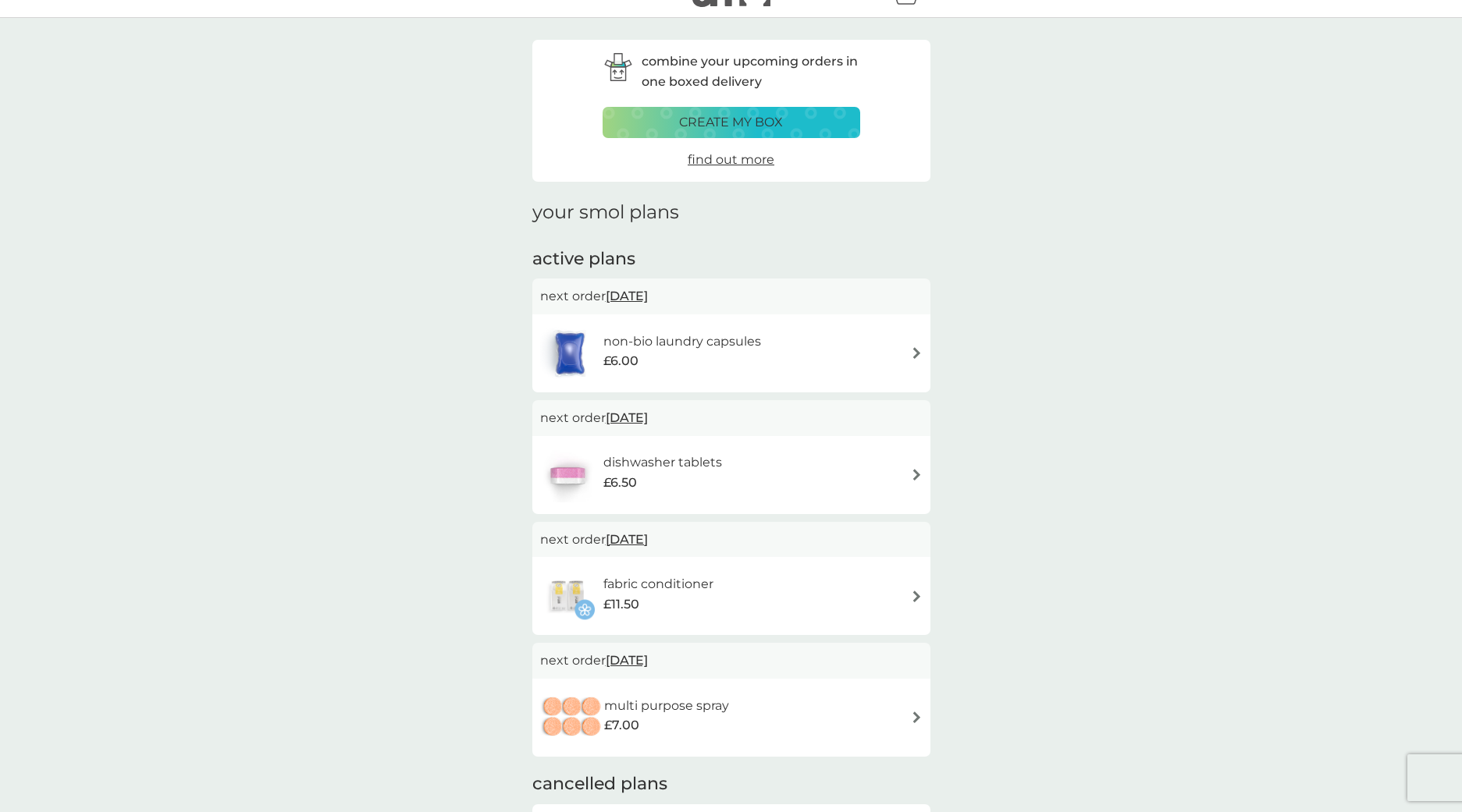
click at [729, 704] on div "multi purpose spray £7.00" at bounding box center [674, 718] width 140 height 43
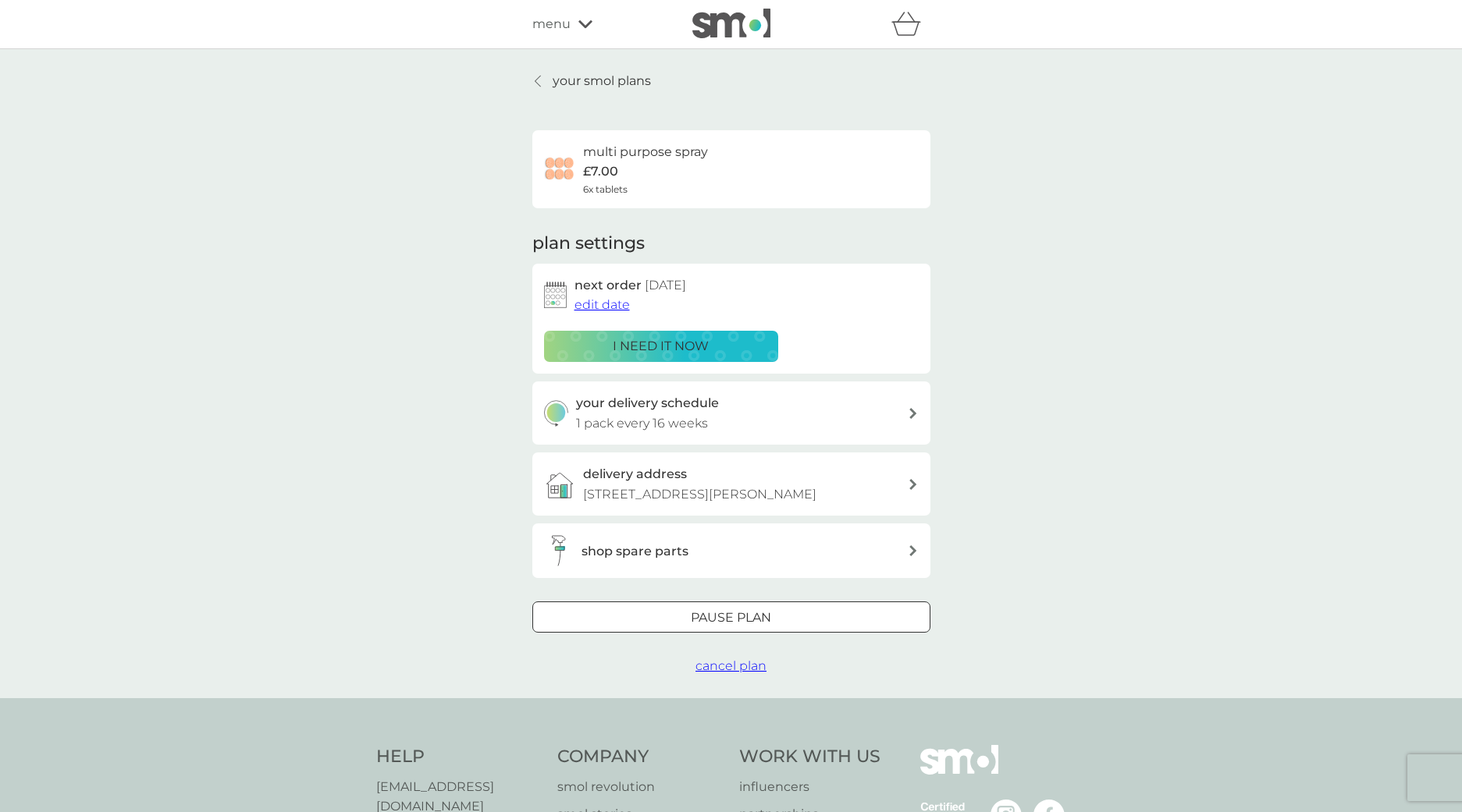
click at [737, 674] on span "cancel plan" at bounding box center [731, 666] width 71 height 14
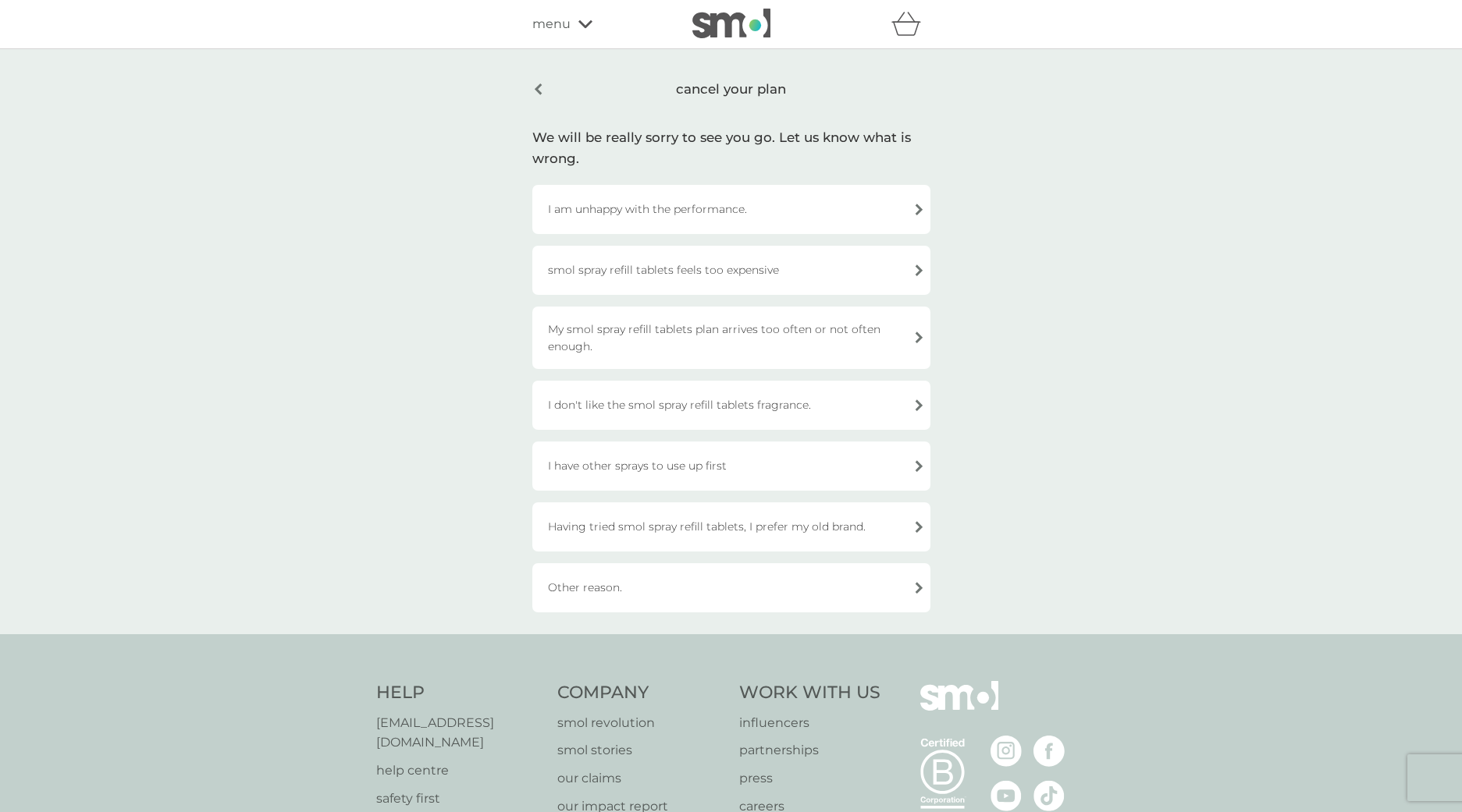
click at [692, 335] on div "My smol spray refill tablets plan arrives too often or not often enough." at bounding box center [732, 337] width 398 height 62
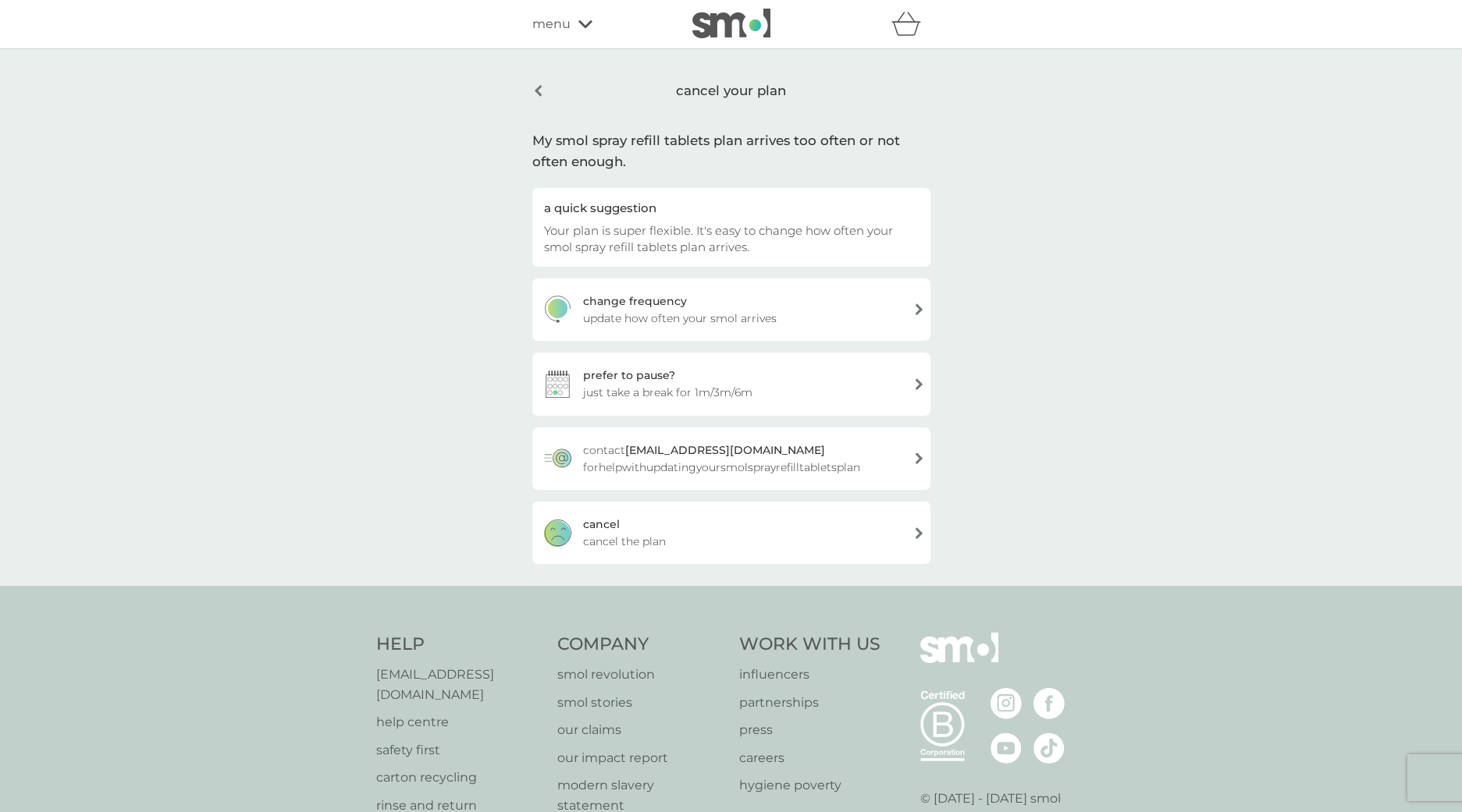
click at [607, 535] on span "cancel the plan" at bounding box center [624, 541] width 82 height 17
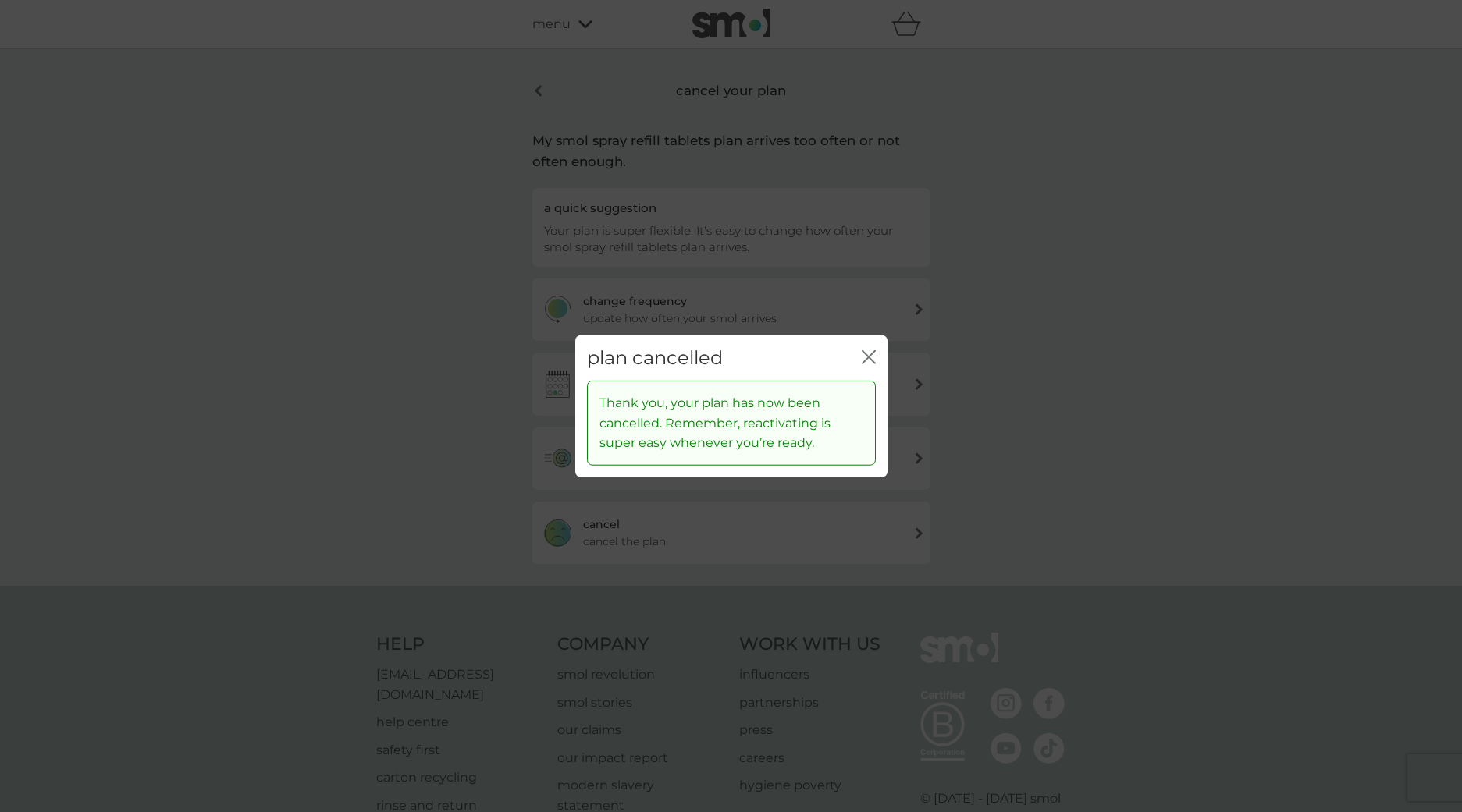
click at [869, 356] on icon "close" at bounding box center [871, 356] width 6 height 13
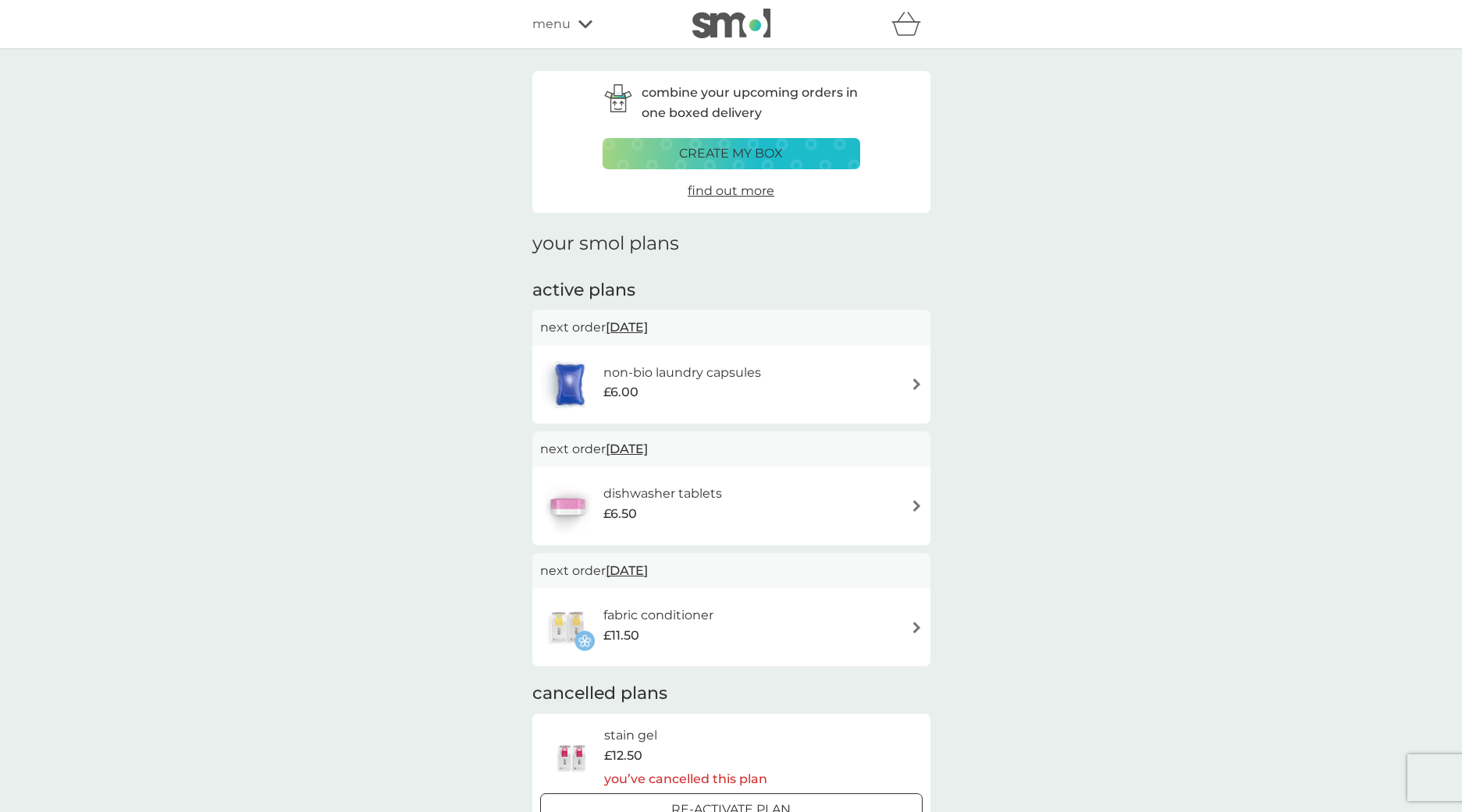
click at [749, 154] on p "create my box" at bounding box center [731, 154] width 104 height 20
